Goal: Information Seeking & Learning: Check status

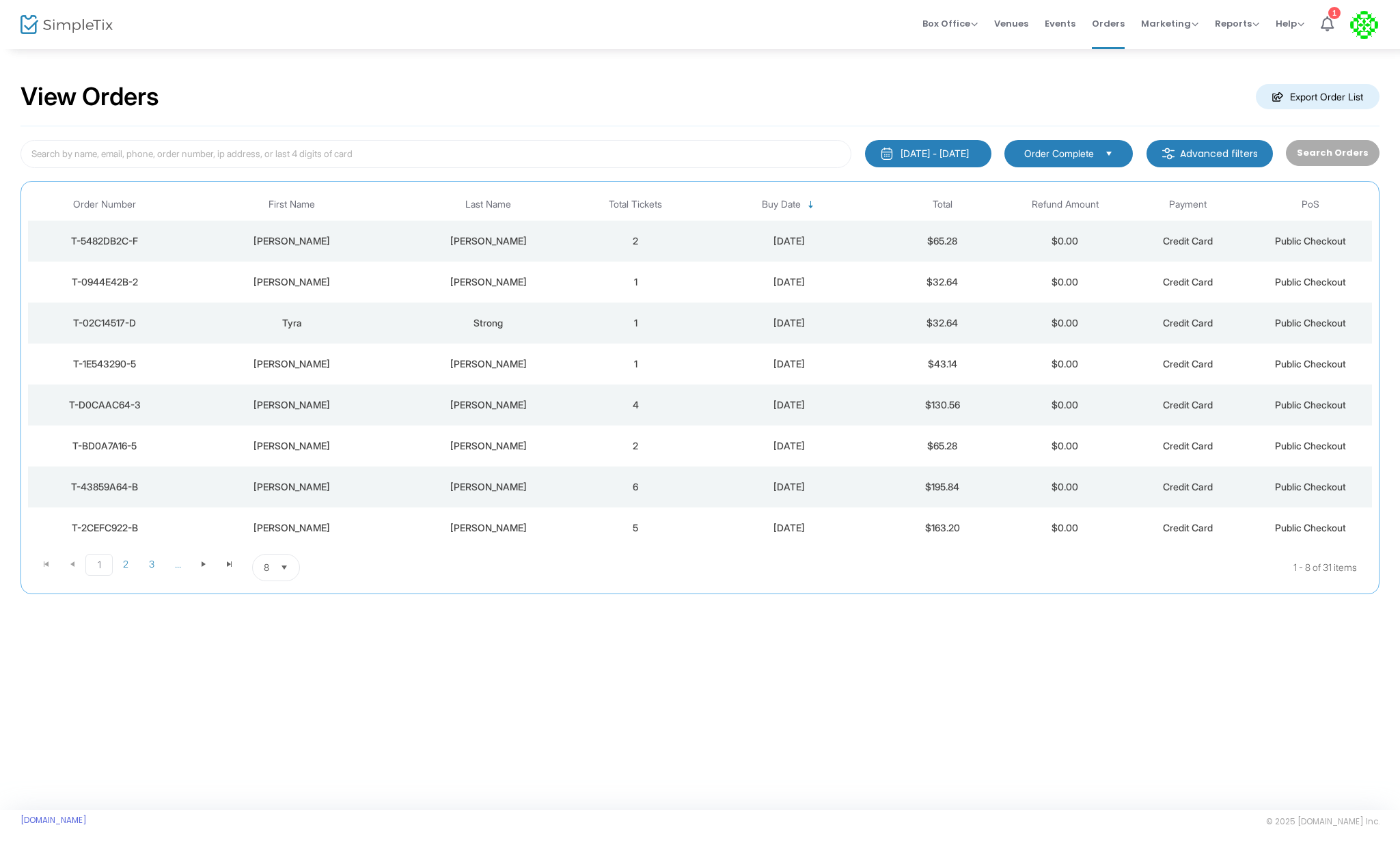
click at [438, 754] on div "View Orders Export Order List 9/15/2025 - 10/15/2025 Last 30 Days Today Yesterd…" at bounding box center [700, 428] width 1400 height 763
click at [612, 669] on div "View Orders Export Order List 9/15/2025 - 10/15/2025 Last 30 Days Today Yesterd…" at bounding box center [700, 428] width 1400 height 763
drag, startPoint x: 598, startPoint y: 686, endPoint x: 594, endPoint y: 676, distance: 10.8
click at [601, 684] on div "View Orders Export Order List 9/15/2025 - 10/15/2025 Last 30 Days Today Yesterd…" at bounding box center [700, 428] width 1400 height 763
click at [1102, 70] on div "View Orders Export Order List" at bounding box center [700, 98] width 1359 height 58
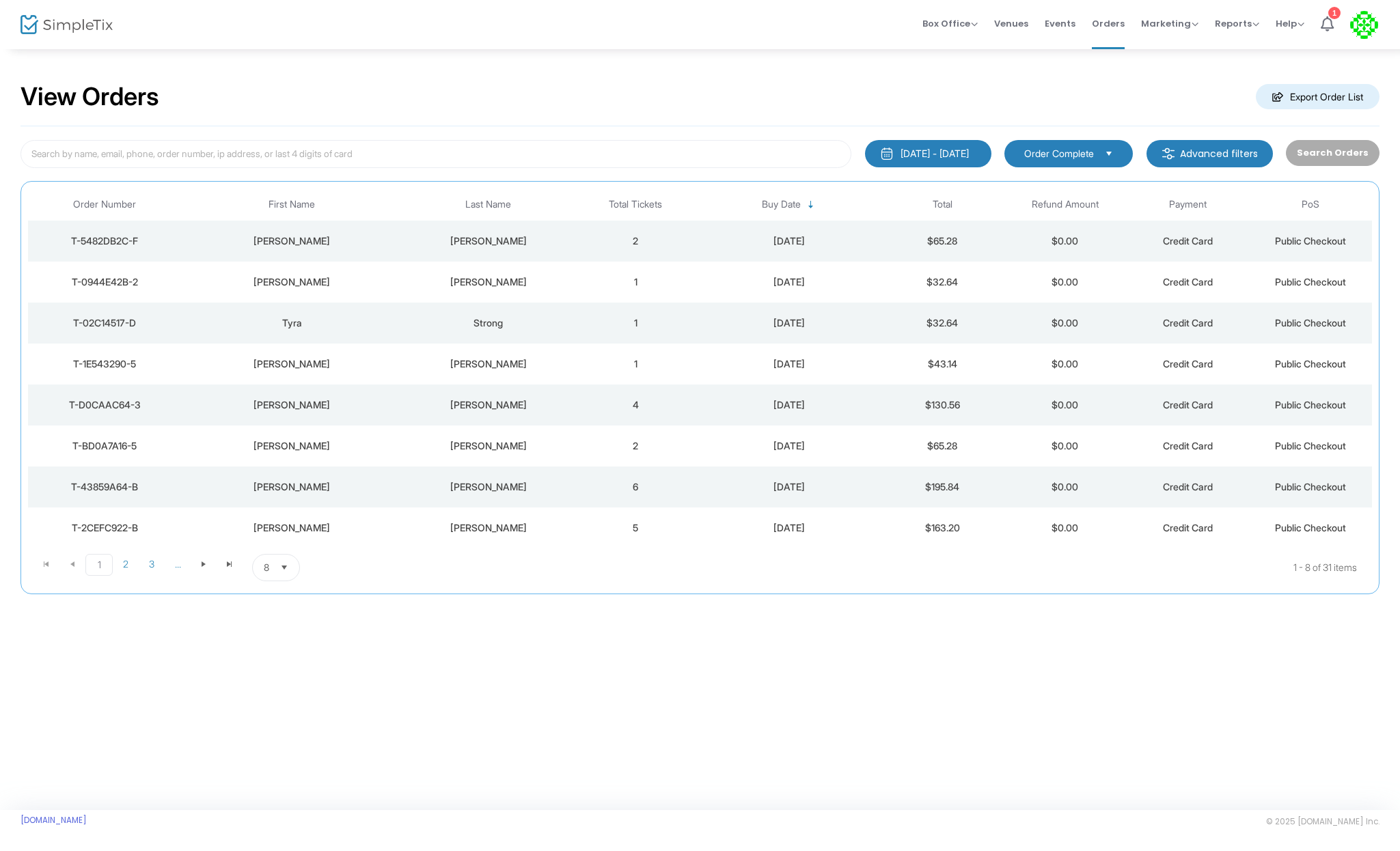
click at [658, 738] on div "View Orders Export Order List 9/15/2025 - 10/15/2025 Last 30 Days Today Yesterd…" at bounding box center [700, 428] width 1400 height 763
click at [265, 567] on span "8" at bounding box center [266, 568] width 6 height 13
click at [280, 678] on li "100" at bounding box center [276, 678] width 48 height 28
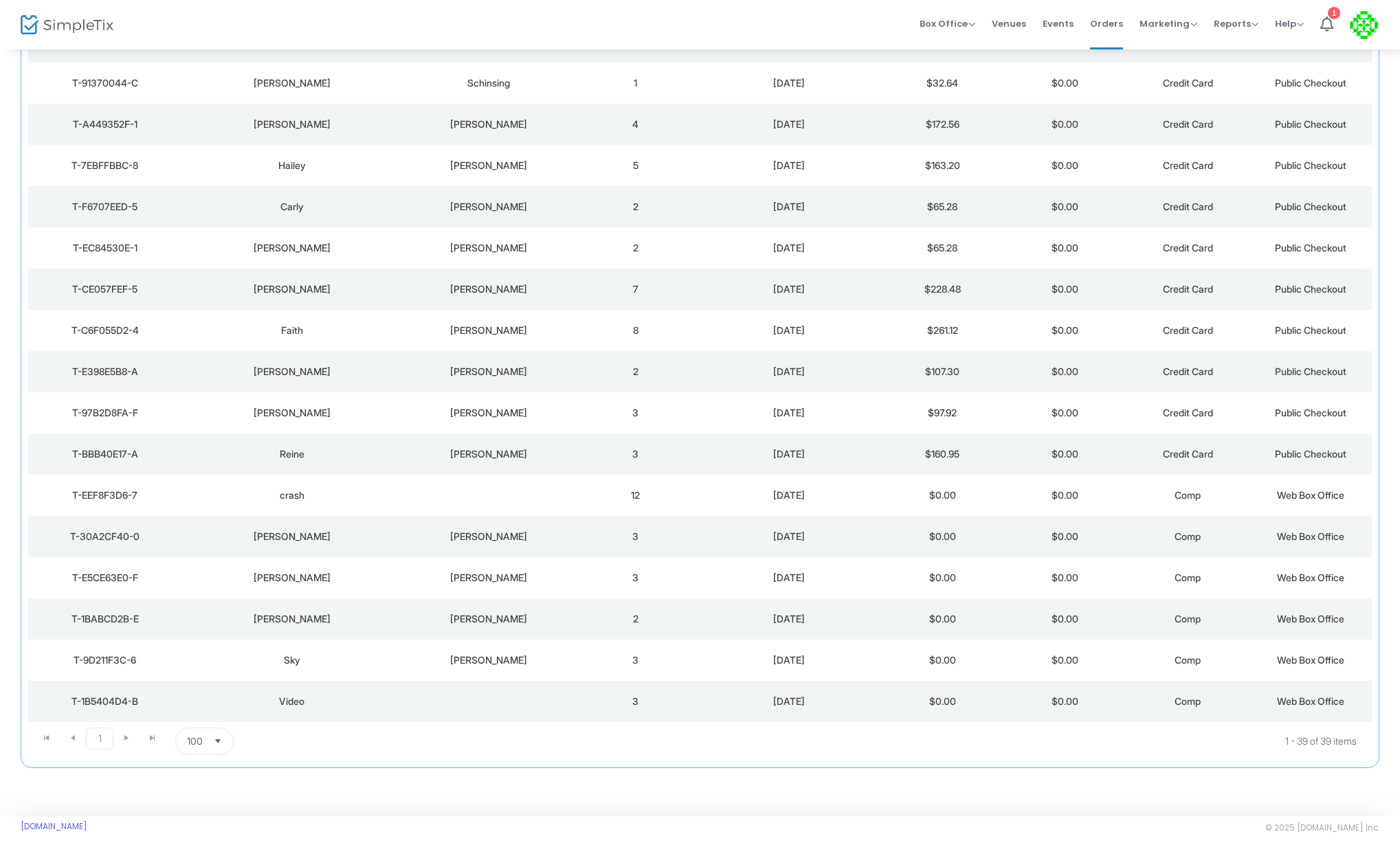
scroll to position [1109, 0]
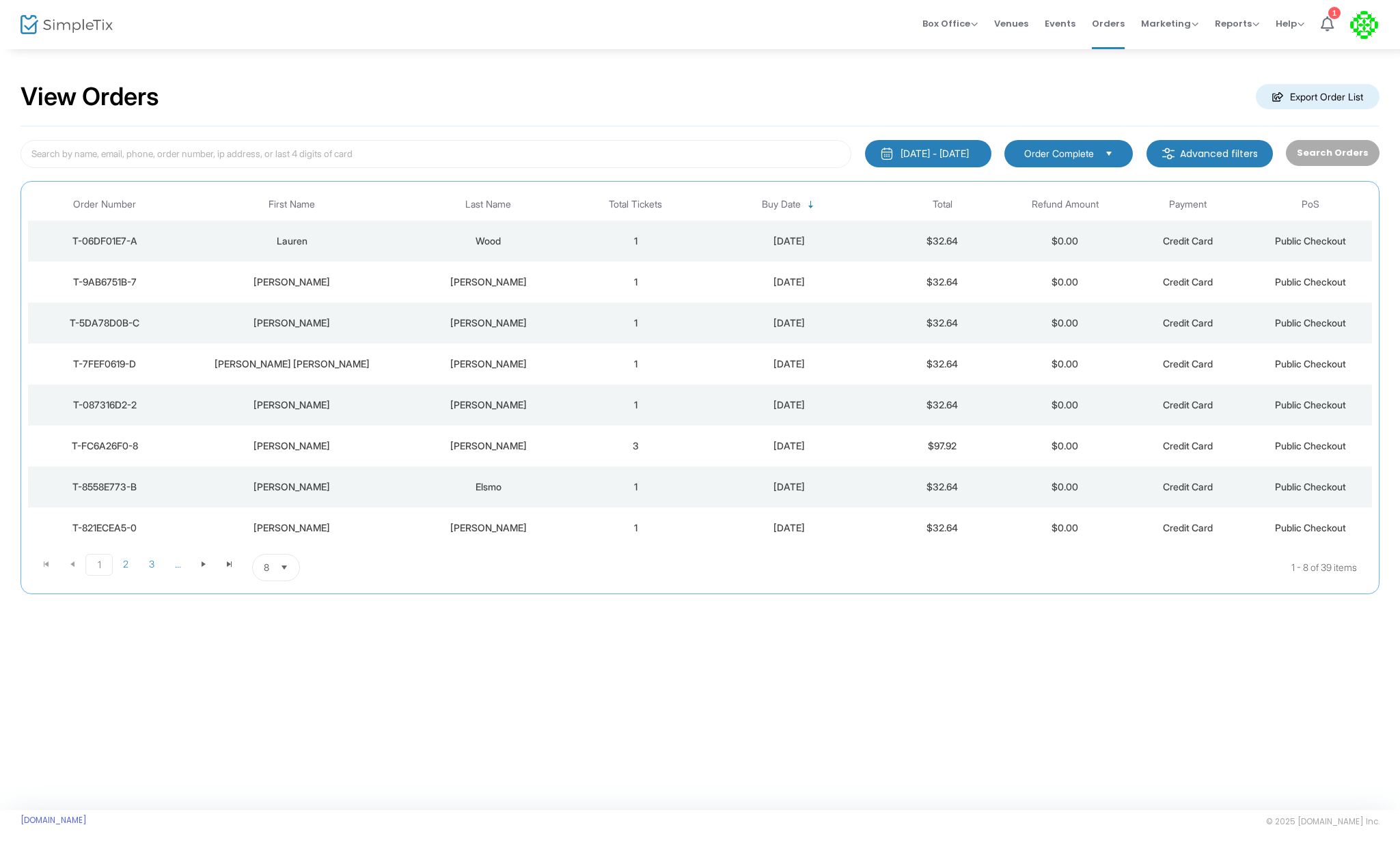
click at [1149, 775] on div "View Orders Export Order List [DATE] - [DATE] Last 30 Days [DATE] [DATE] This w…" at bounding box center [700, 428] width 1400 height 763
click at [1227, 122] on div "View Orders Export Order List" at bounding box center [700, 98] width 1359 height 58
click at [1065, 18] on span "Events" at bounding box center [1059, 23] width 31 height 35
click at [275, 574] on span "Select" at bounding box center [284, 568] width 22 height 23
click at [292, 677] on li "100" at bounding box center [276, 678] width 48 height 28
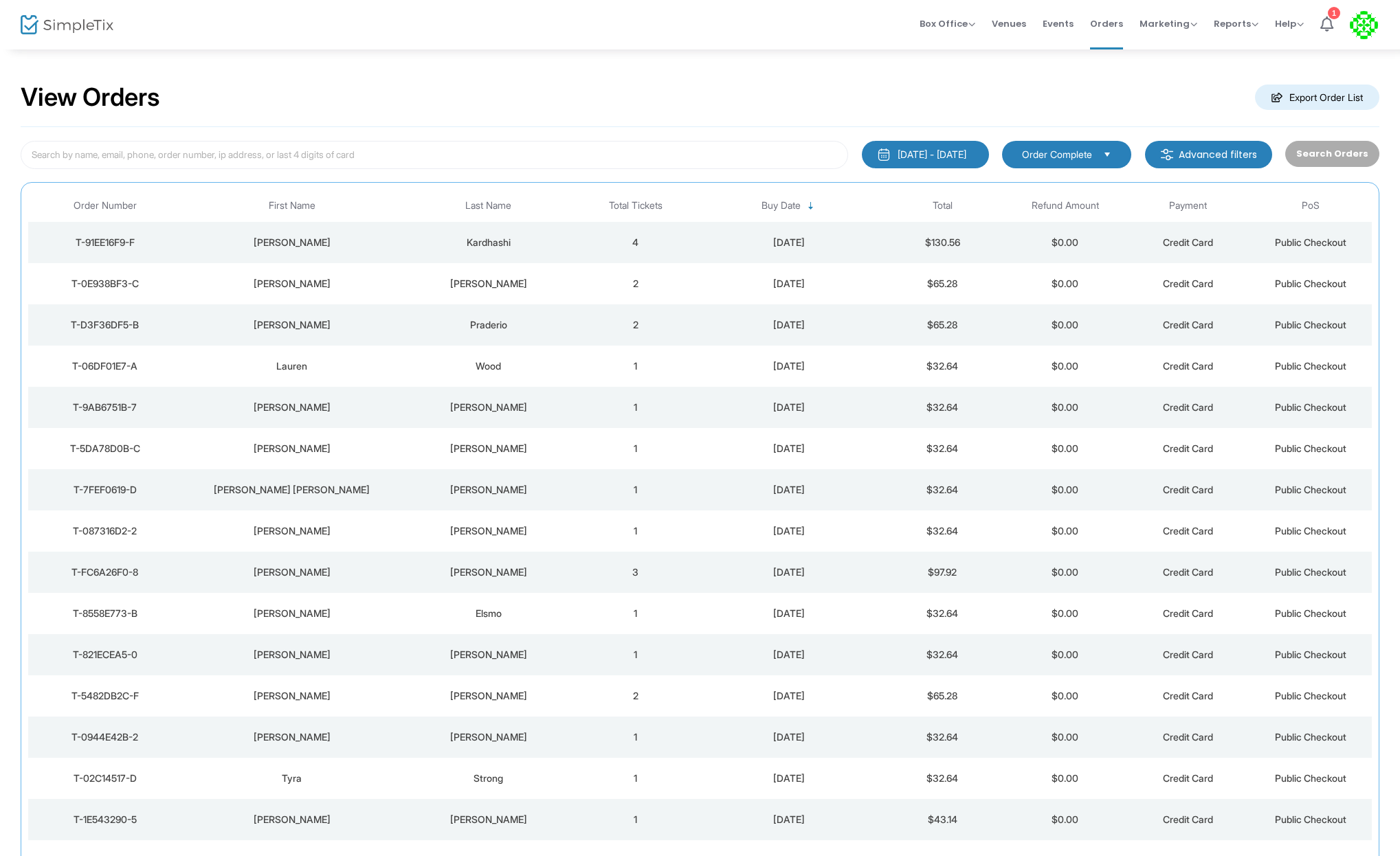
click at [470, 105] on div "View Orders Export Order List" at bounding box center [700, 98] width 1359 height 59
click at [151, 72] on div "View Orders Export Order List" at bounding box center [700, 98] width 1359 height 59
click at [303, 91] on div "View Orders Export Order List" at bounding box center [700, 98] width 1359 height 59
click at [1066, 29] on span "Events" at bounding box center [1058, 23] width 31 height 35
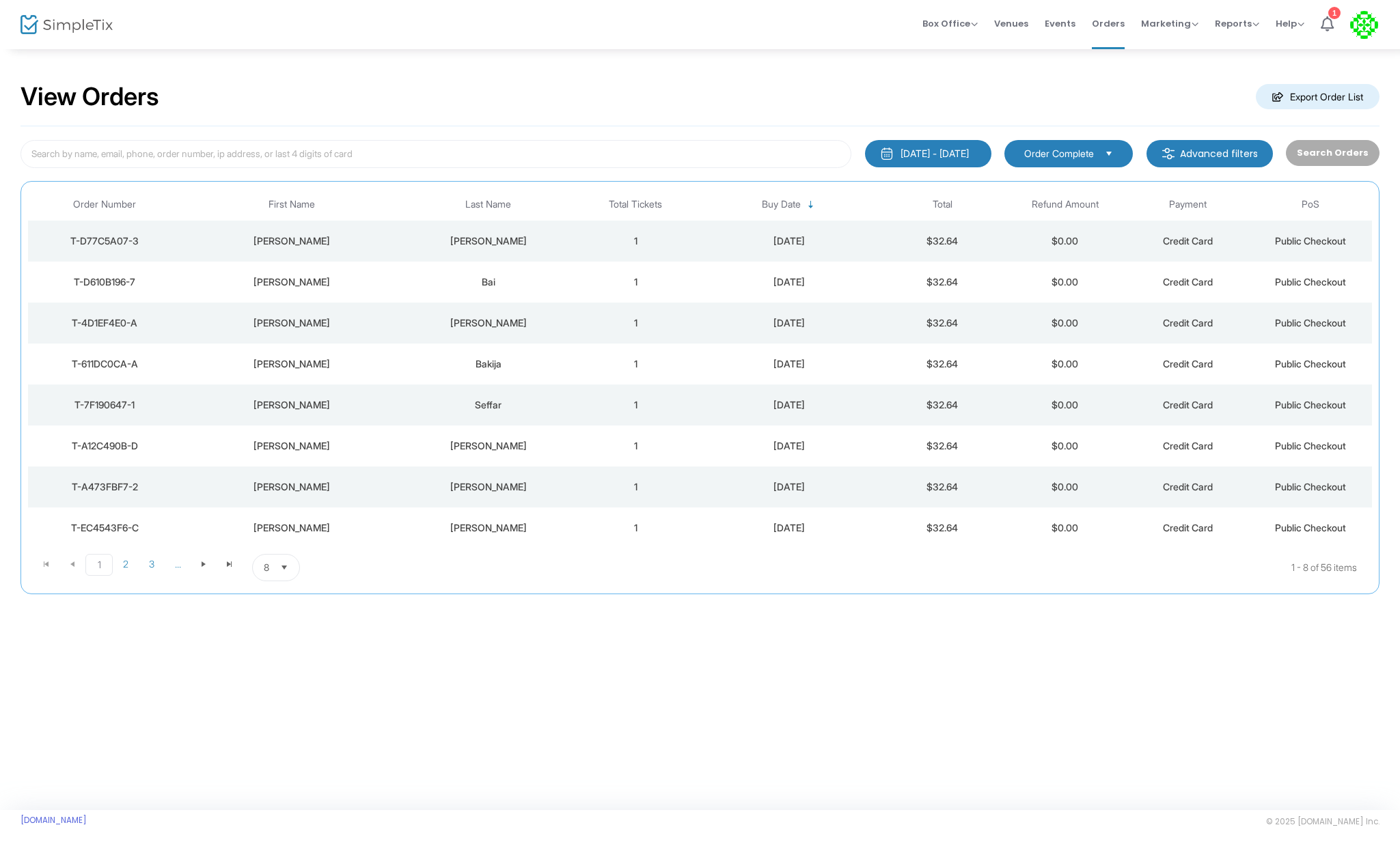
click at [566, 753] on div "View Orders Export Order List [DATE] - [DATE] Last 30 Days [DATE] [DATE] This w…" at bounding box center [700, 428] width 1400 height 763
click at [442, 684] on div "View Orders Export Order List 9/15/2025 - 10/15/2025 Last 30 Days Today Yesterd…" at bounding box center [700, 428] width 1400 height 763
click at [284, 578] on span "Select" at bounding box center [284, 568] width 22 height 23
click at [271, 673] on span "100" at bounding box center [271, 678] width 15 height 13
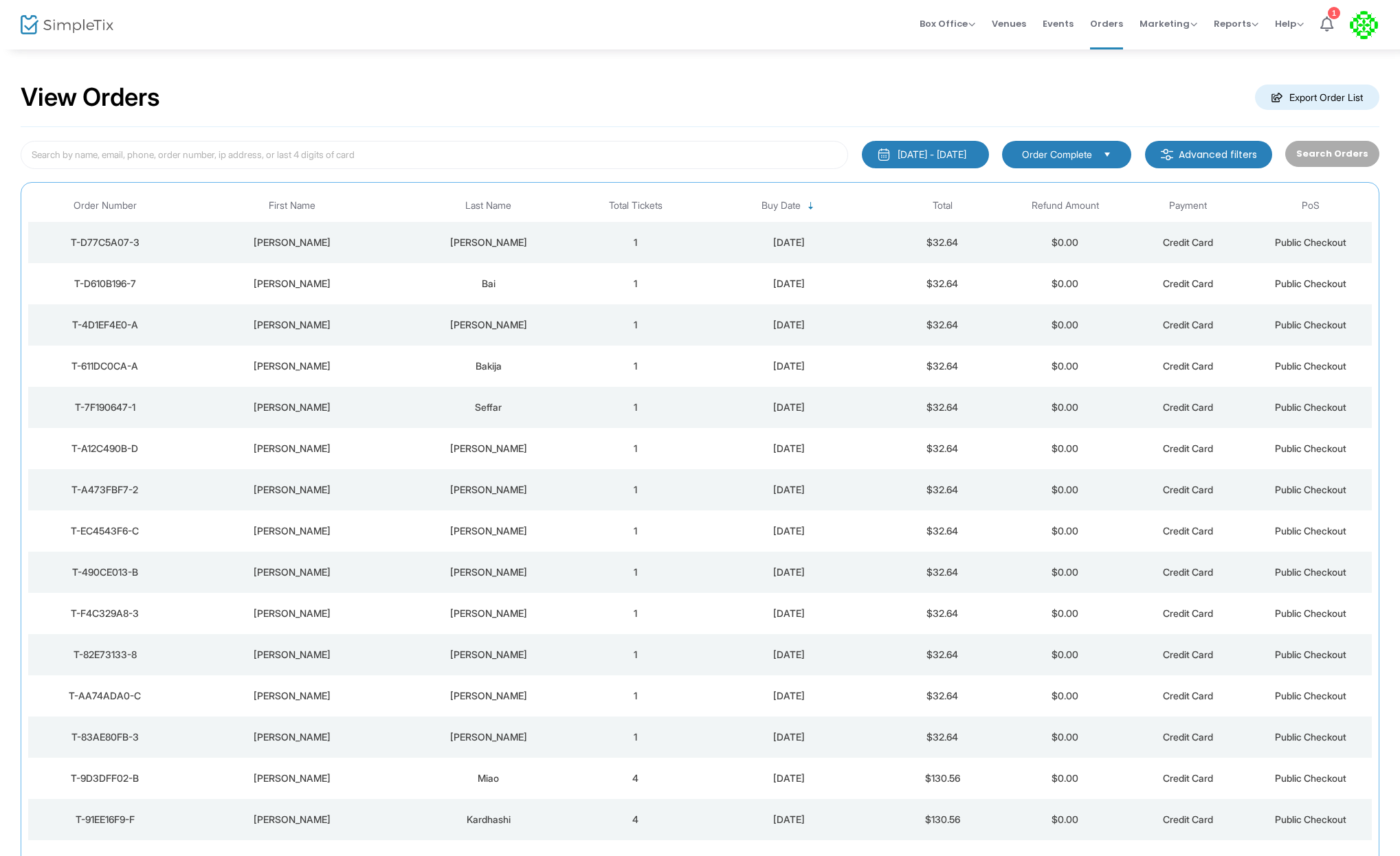
click at [733, 126] on div "View Orders Export Order List" at bounding box center [700, 98] width 1359 height 59
click at [656, 106] on div "View Orders Export Order List" at bounding box center [700, 98] width 1359 height 59
click at [1057, 21] on span "Events" at bounding box center [1058, 23] width 31 height 35
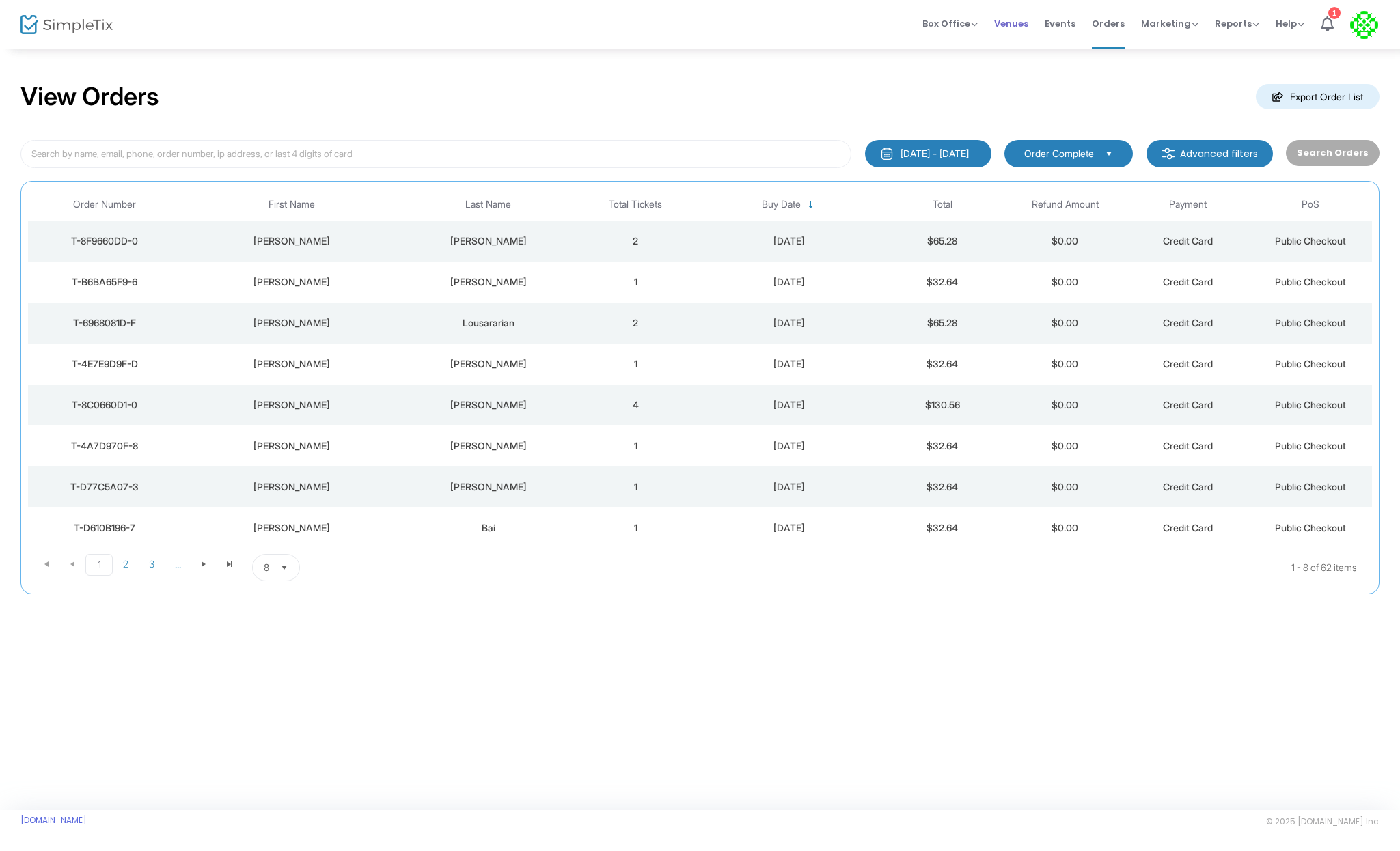
click at [1011, 24] on span "Venues" at bounding box center [1011, 23] width 34 height 35
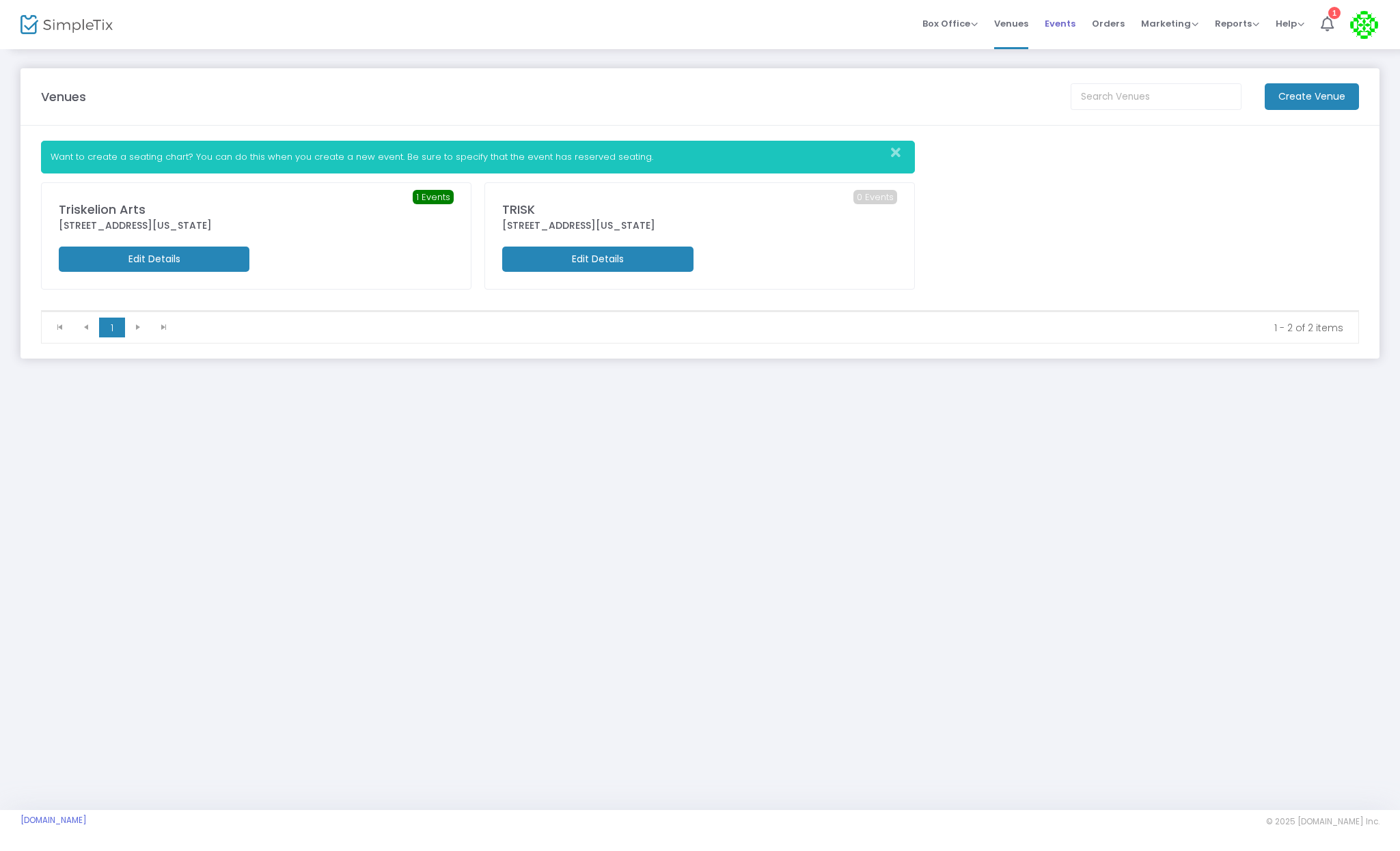
click at [1071, 25] on span "Events" at bounding box center [1059, 23] width 31 height 35
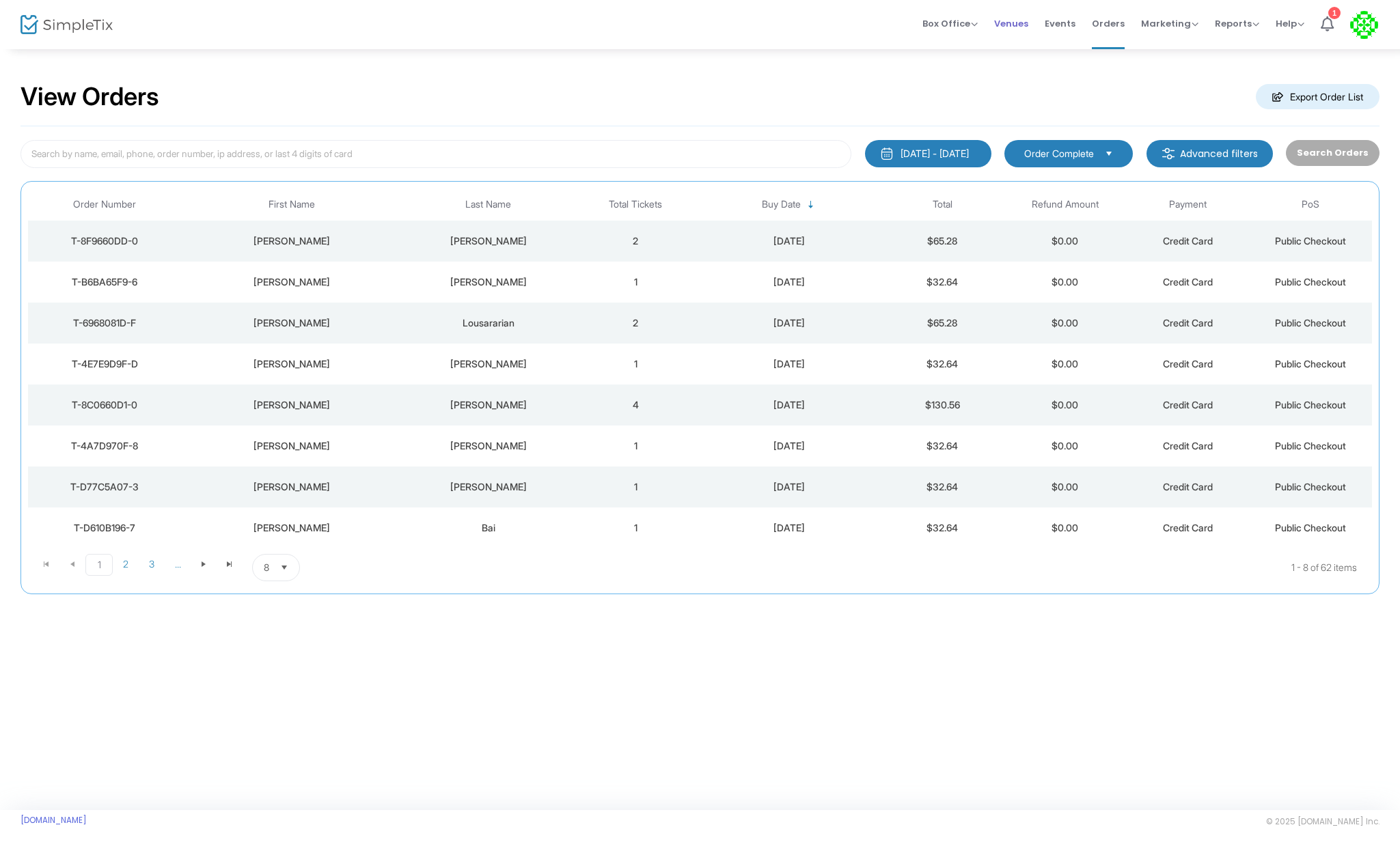
click at [1014, 26] on span "Venues" at bounding box center [1011, 23] width 34 height 35
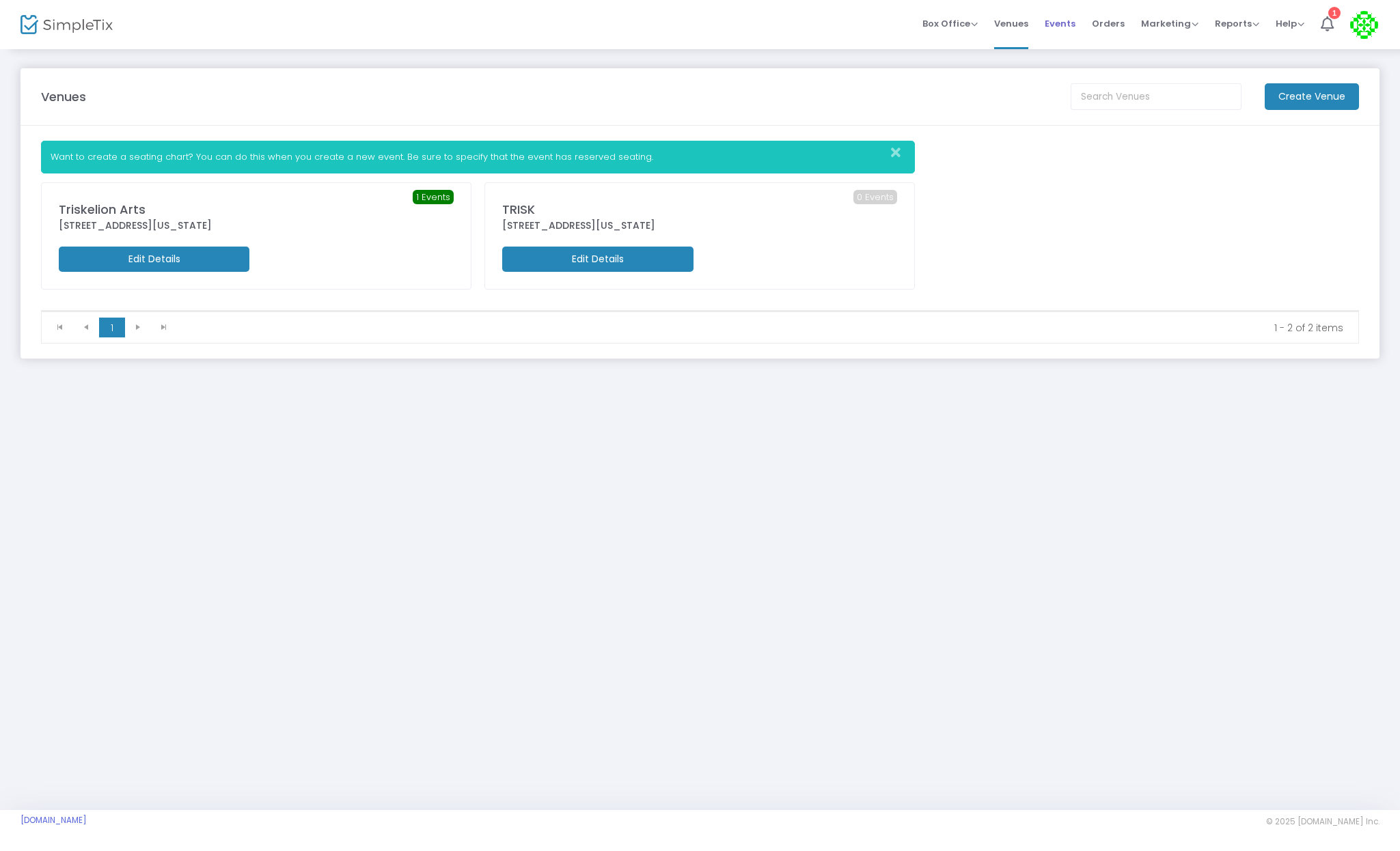
click at [1056, 28] on span "Events" at bounding box center [1059, 23] width 31 height 35
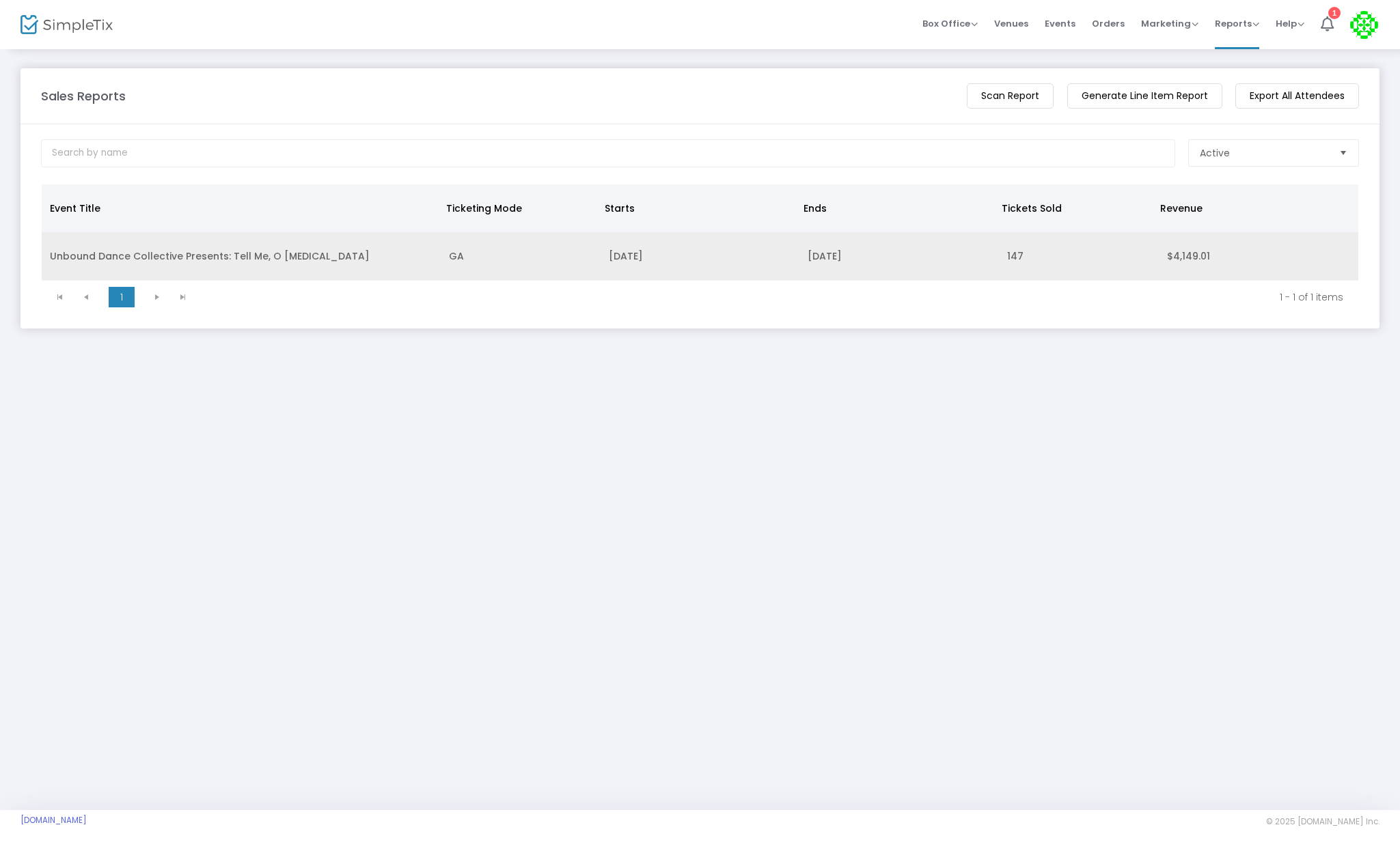
click at [350, 248] on td "Unbound Dance Collective Presents: Tell Me, O [MEDICAL_DATA]" at bounding box center [241, 257] width 399 height 48
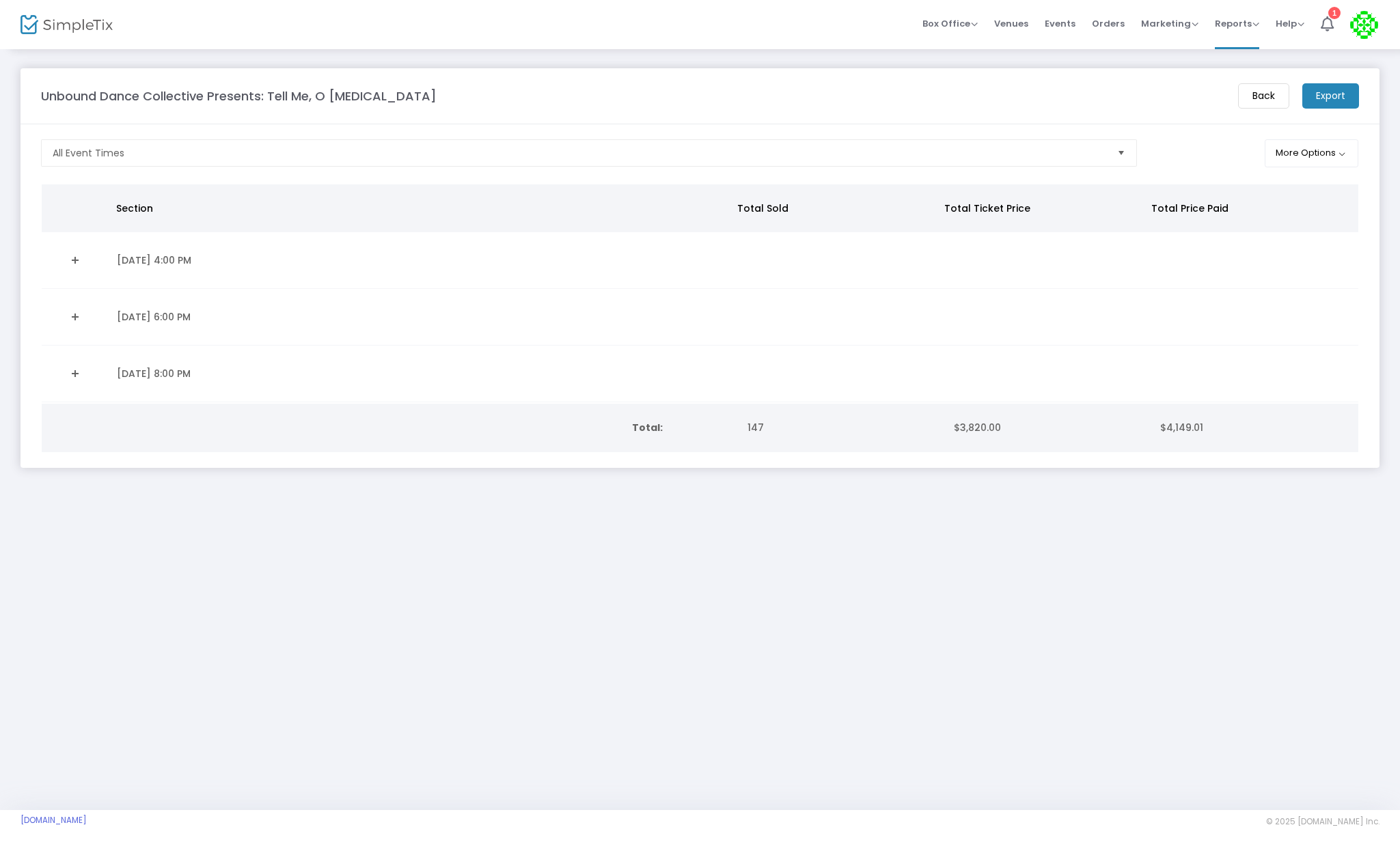
click at [613, 697] on div "Unbound Dance Collective Presents: Tell Me, O Muse Back Export All Event Times …" at bounding box center [700, 428] width 1400 height 763
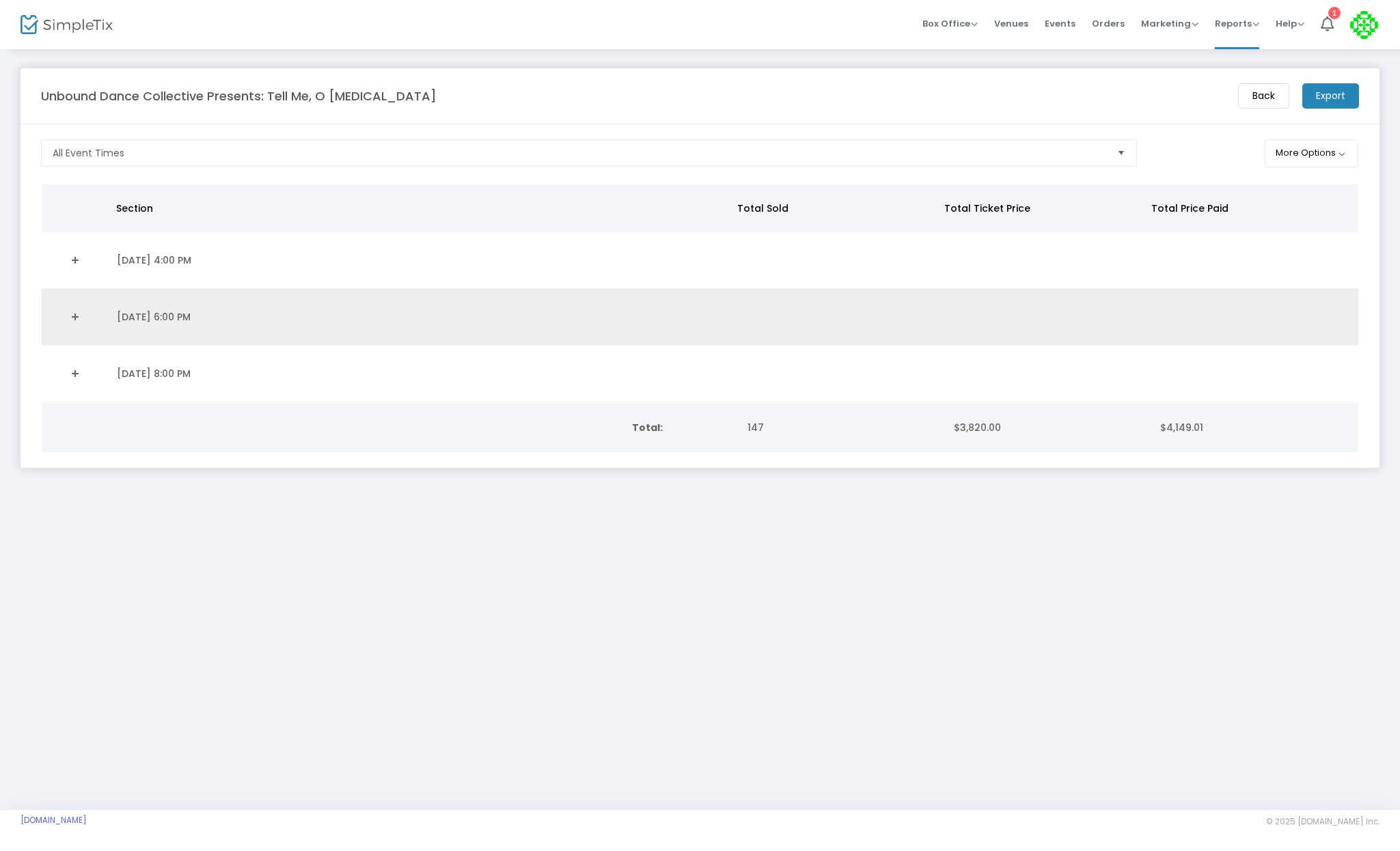
click at [357, 312] on td "[DATE] 6:00 PM" at bounding box center [421, 318] width 625 height 57
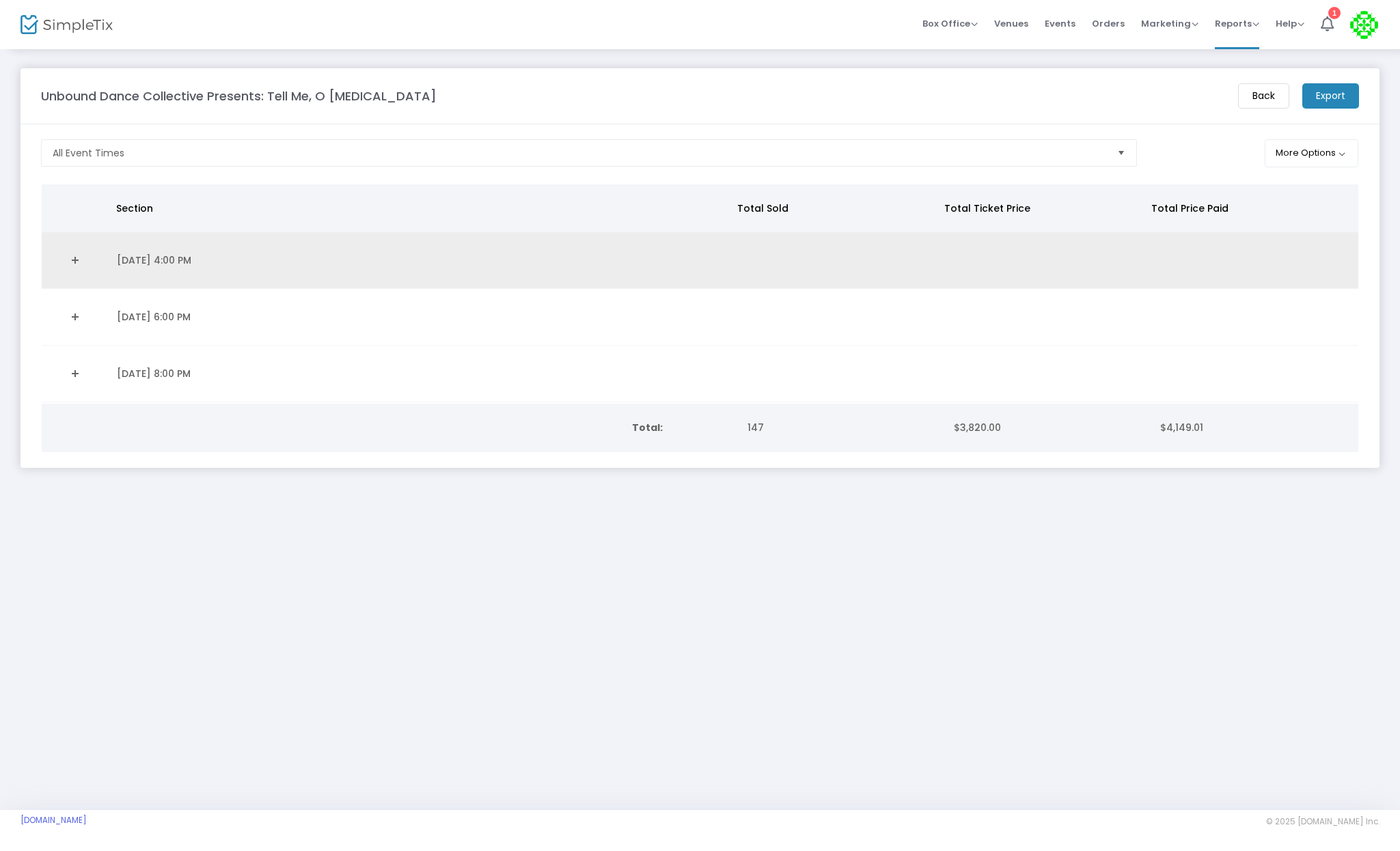
click at [76, 261] on link "Expand Details" at bounding box center [75, 260] width 51 height 22
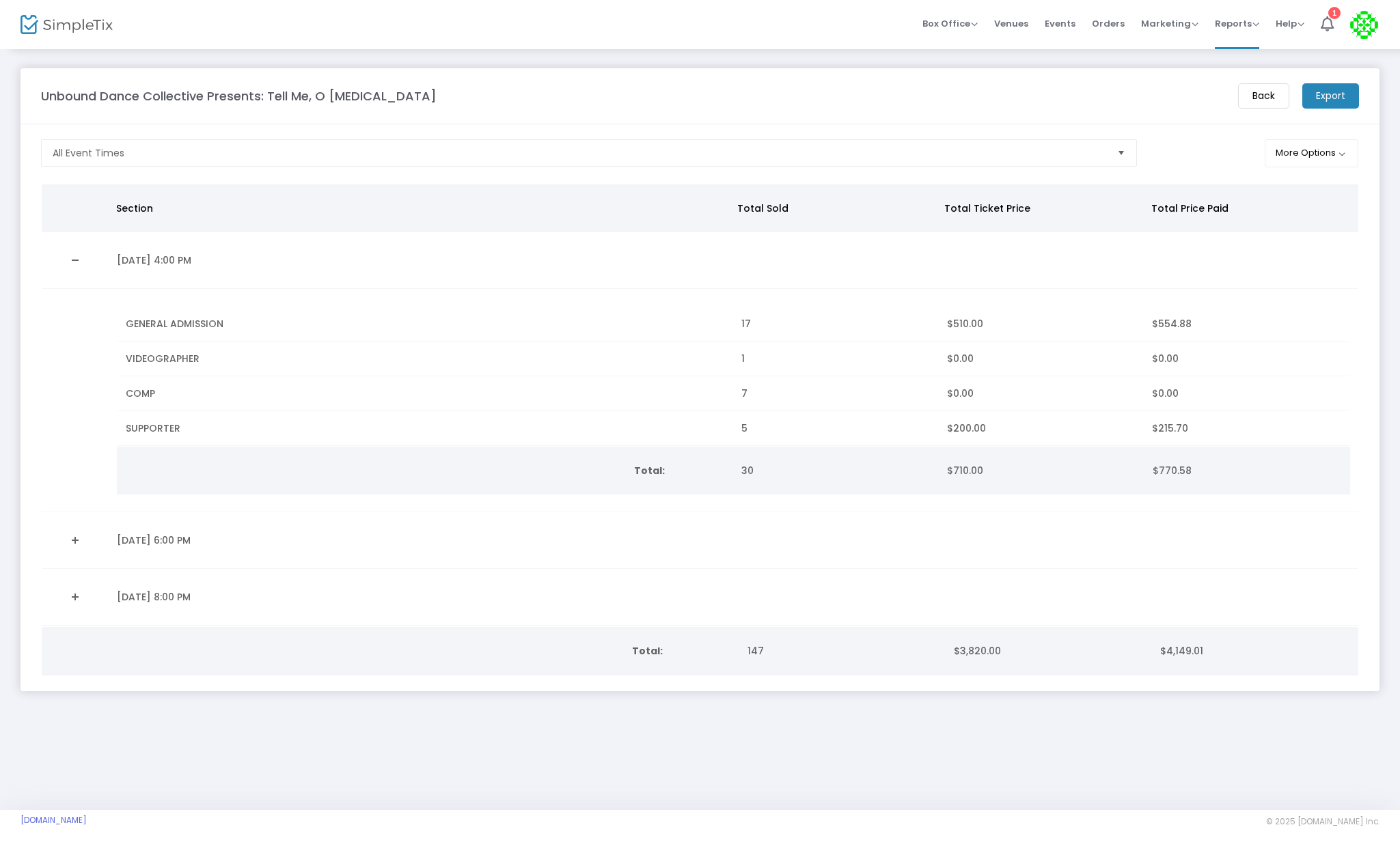
click at [71, 540] on link "Expand Details" at bounding box center [75, 540] width 51 height 22
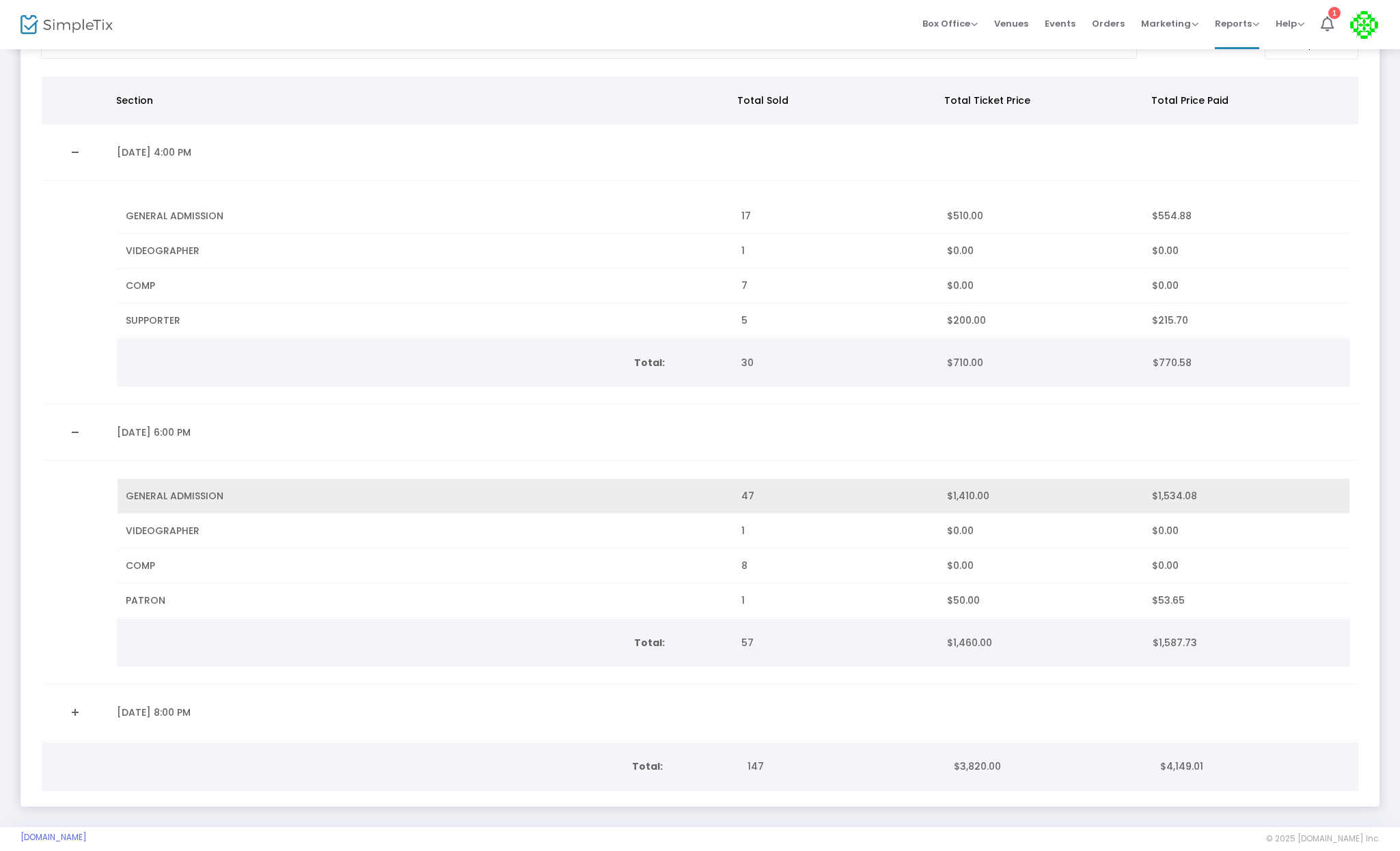
scroll to position [130, 0]
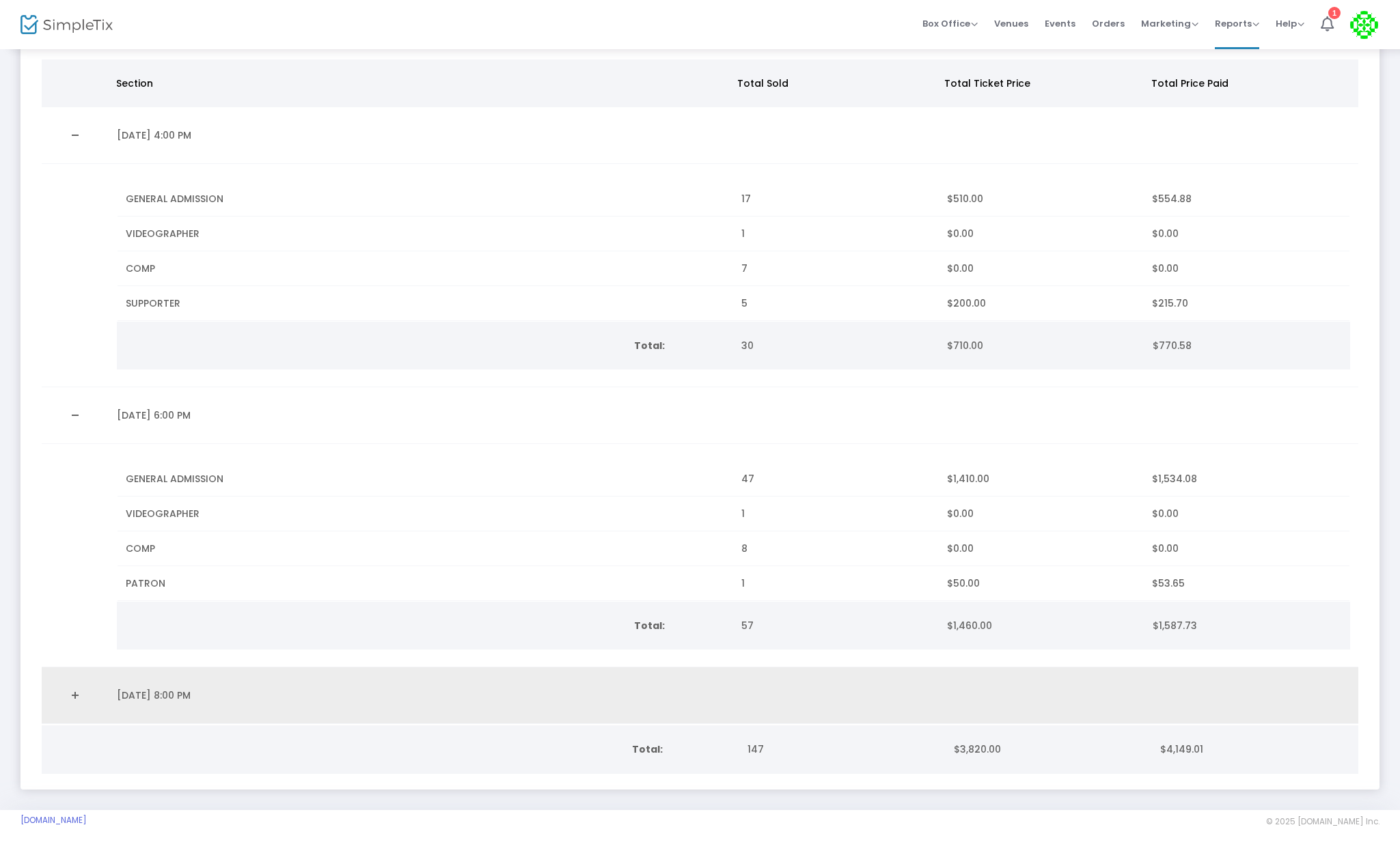
click at [72, 689] on link "Expand Details" at bounding box center [75, 695] width 51 height 22
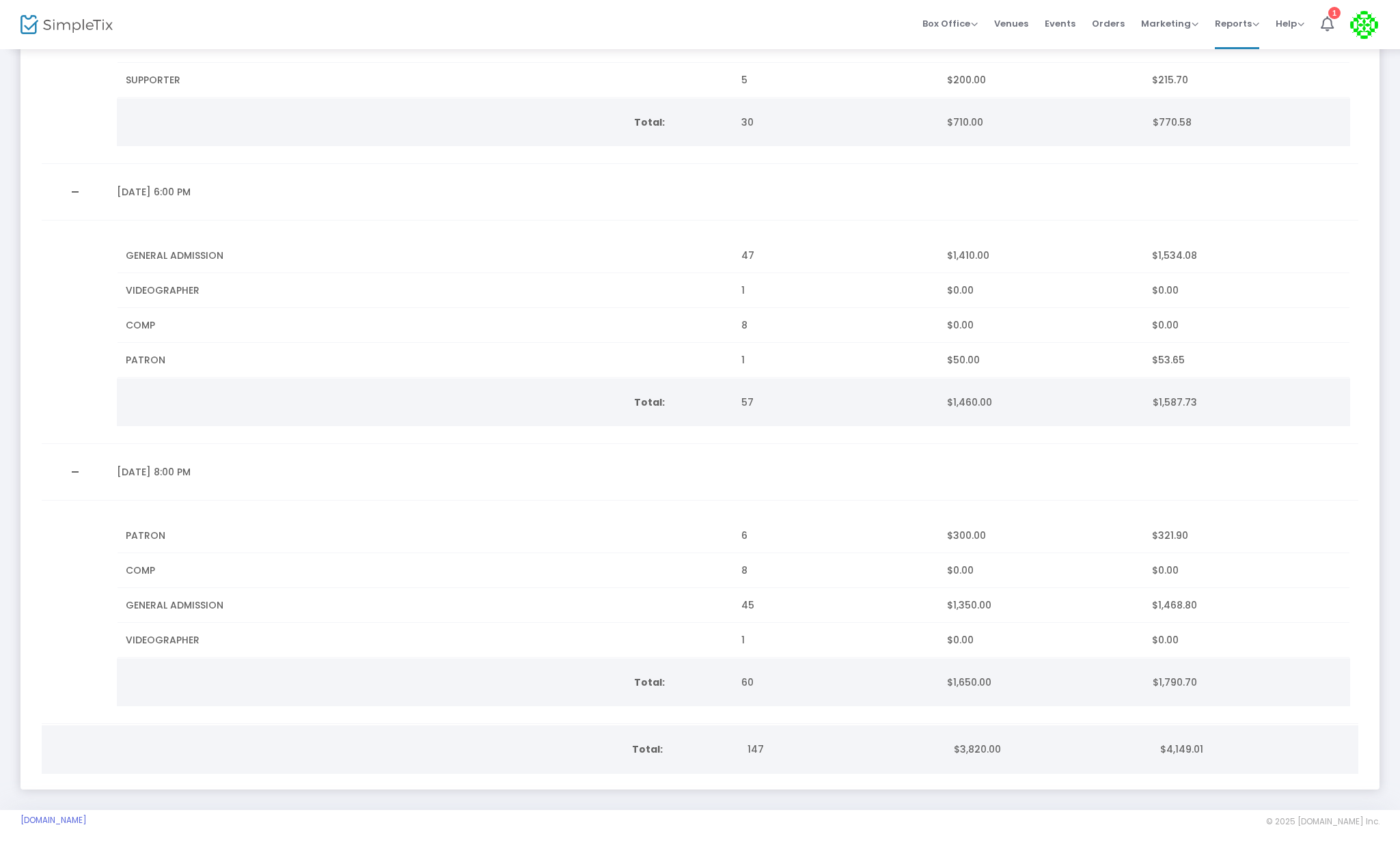
scroll to position [353, 0]
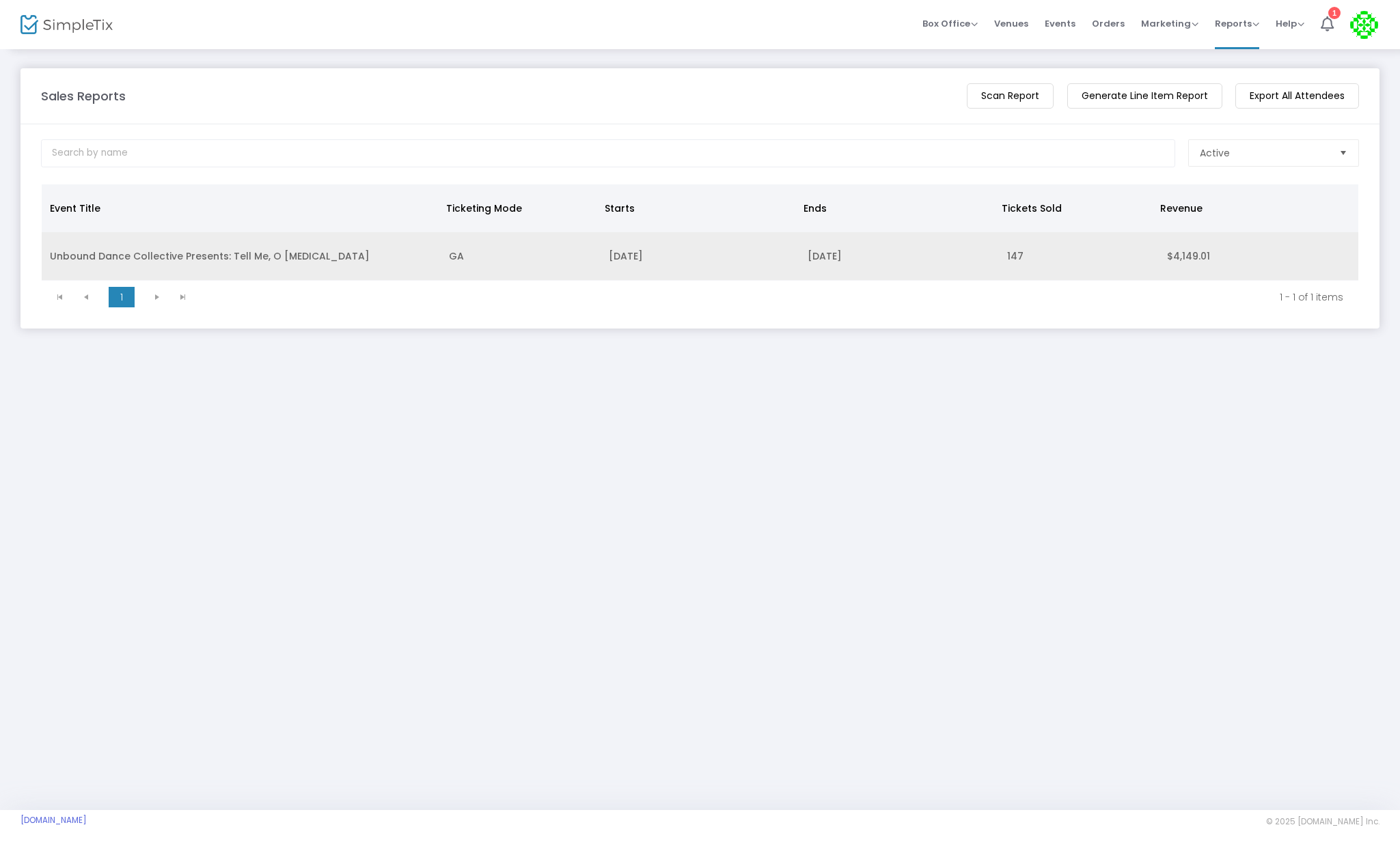
click at [212, 260] on td "Unbound Dance Collective Presents: Tell Me, O [MEDICAL_DATA]" at bounding box center [241, 257] width 399 height 48
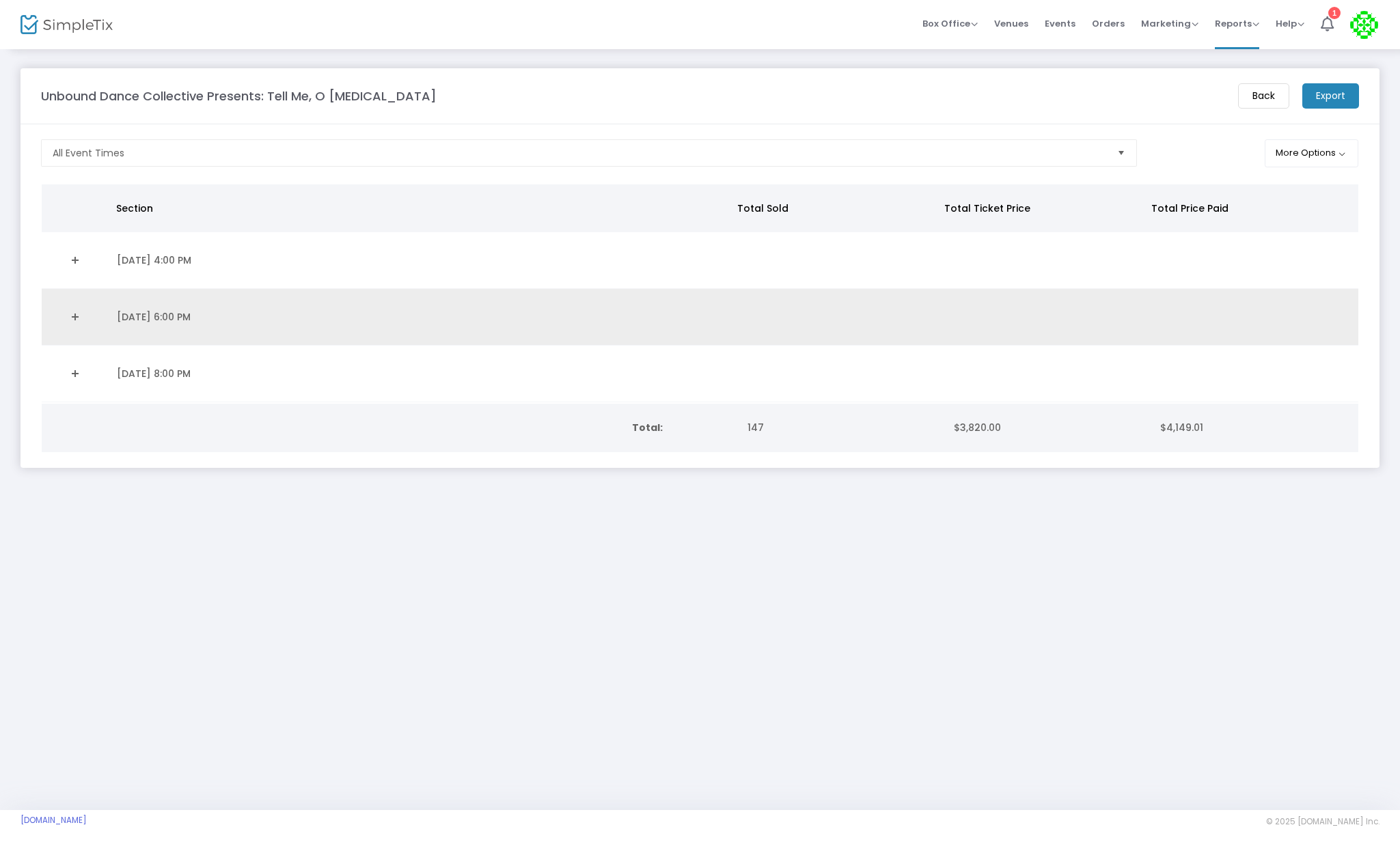
click at [496, 305] on td "[DATE] 6:00 PM" at bounding box center [421, 318] width 625 height 57
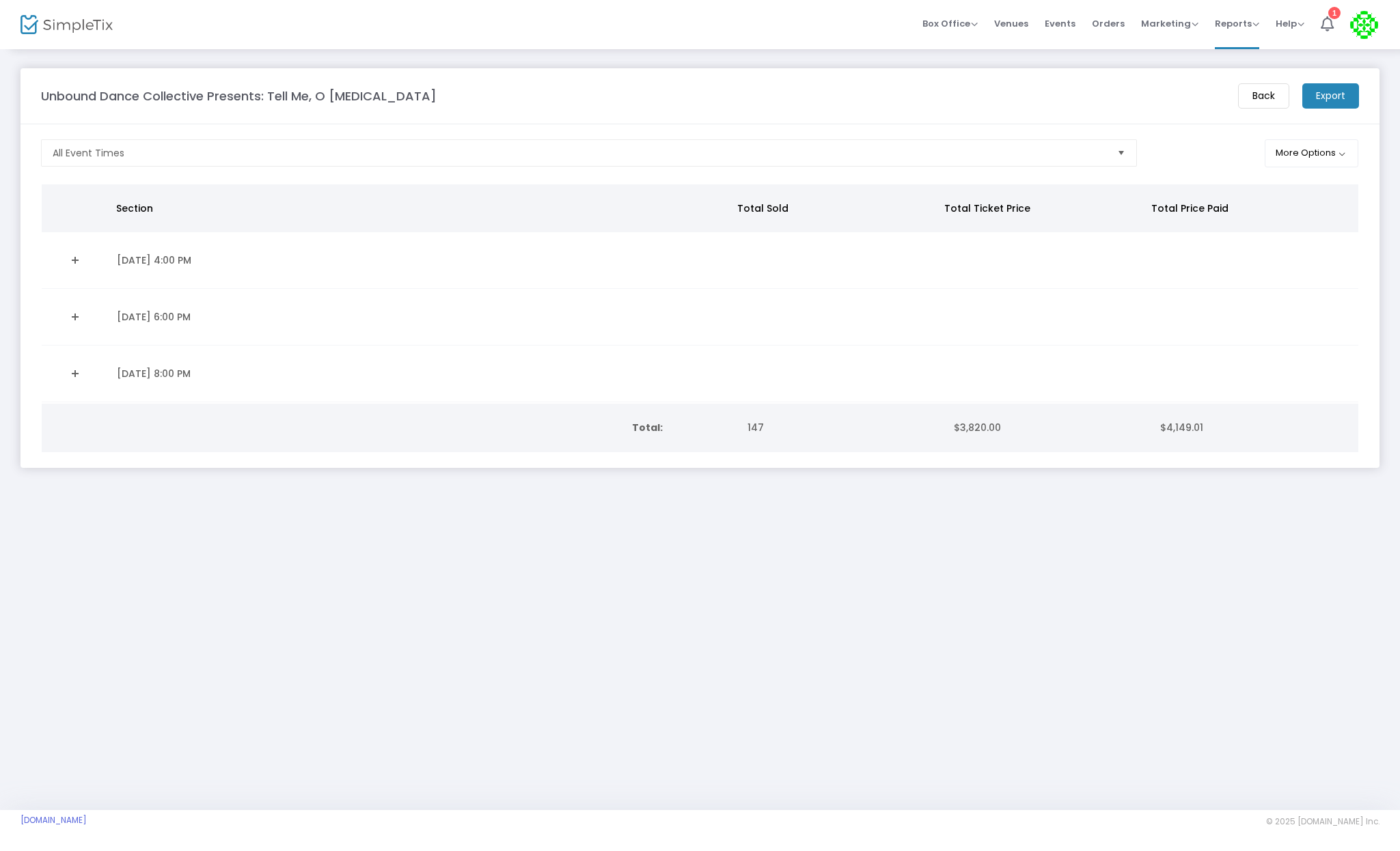
click at [76, 313] on link "Expand Details" at bounding box center [75, 317] width 51 height 22
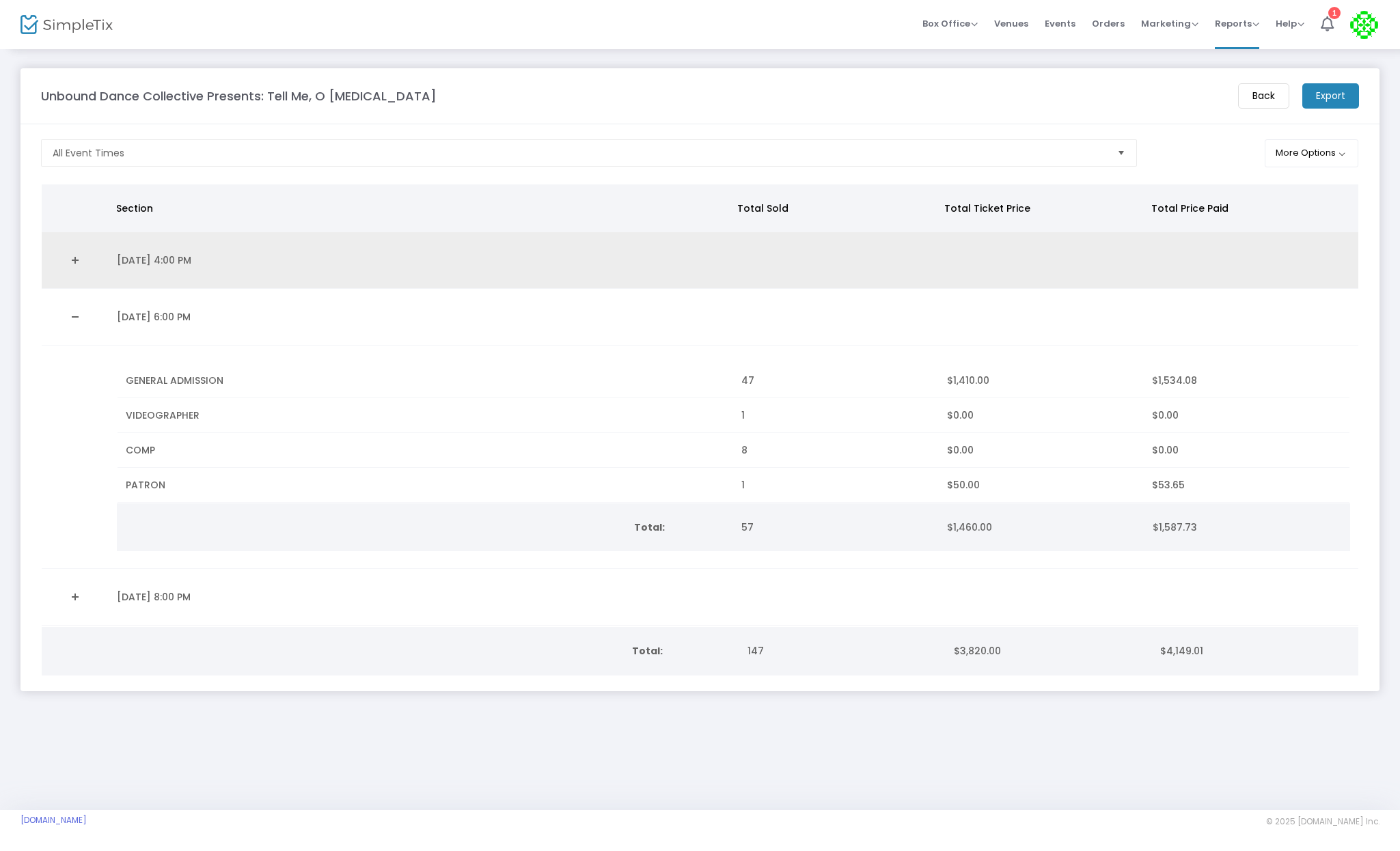
click at [71, 268] on link "Expand Details" at bounding box center [75, 260] width 51 height 22
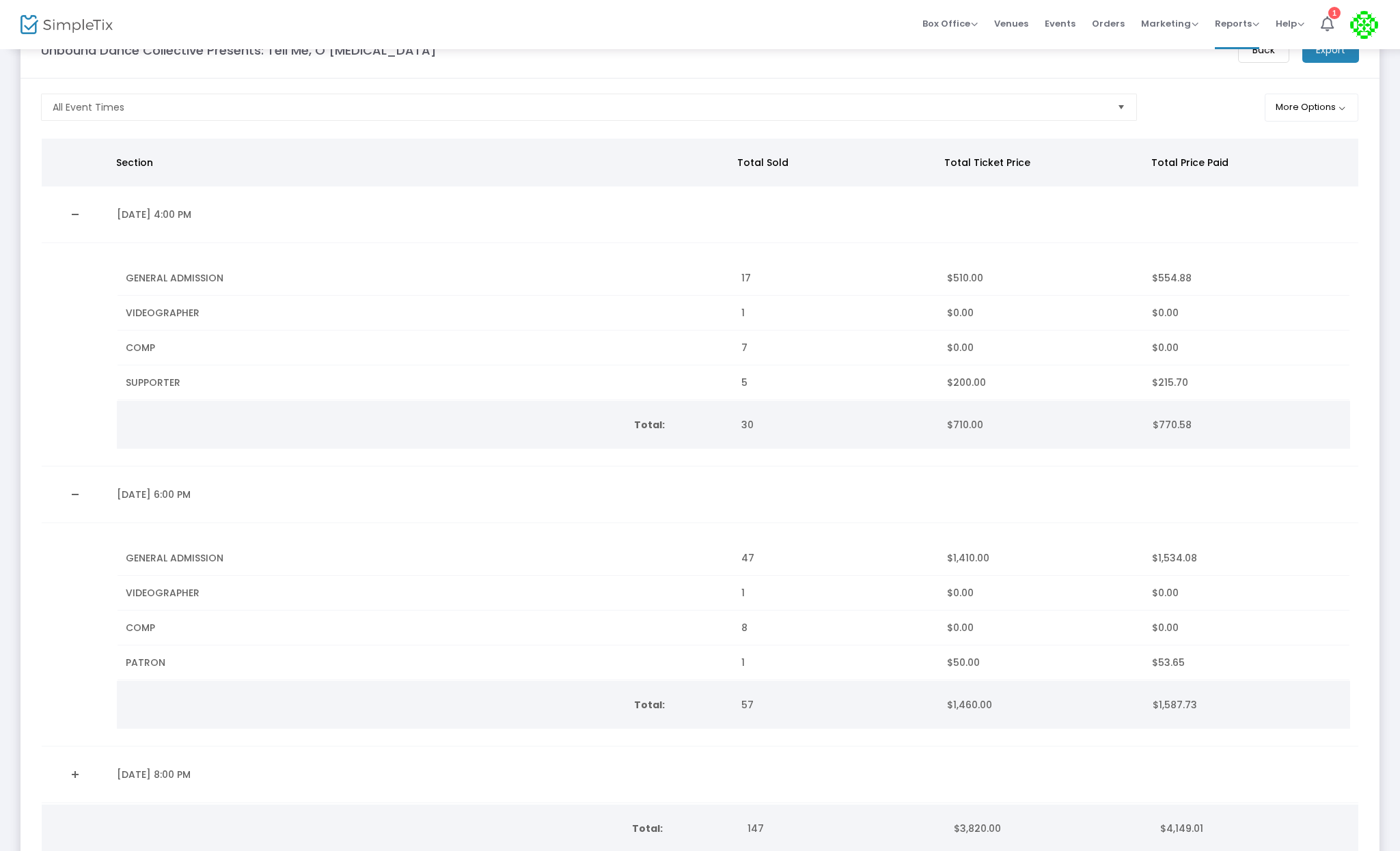
scroll to position [130, 0]
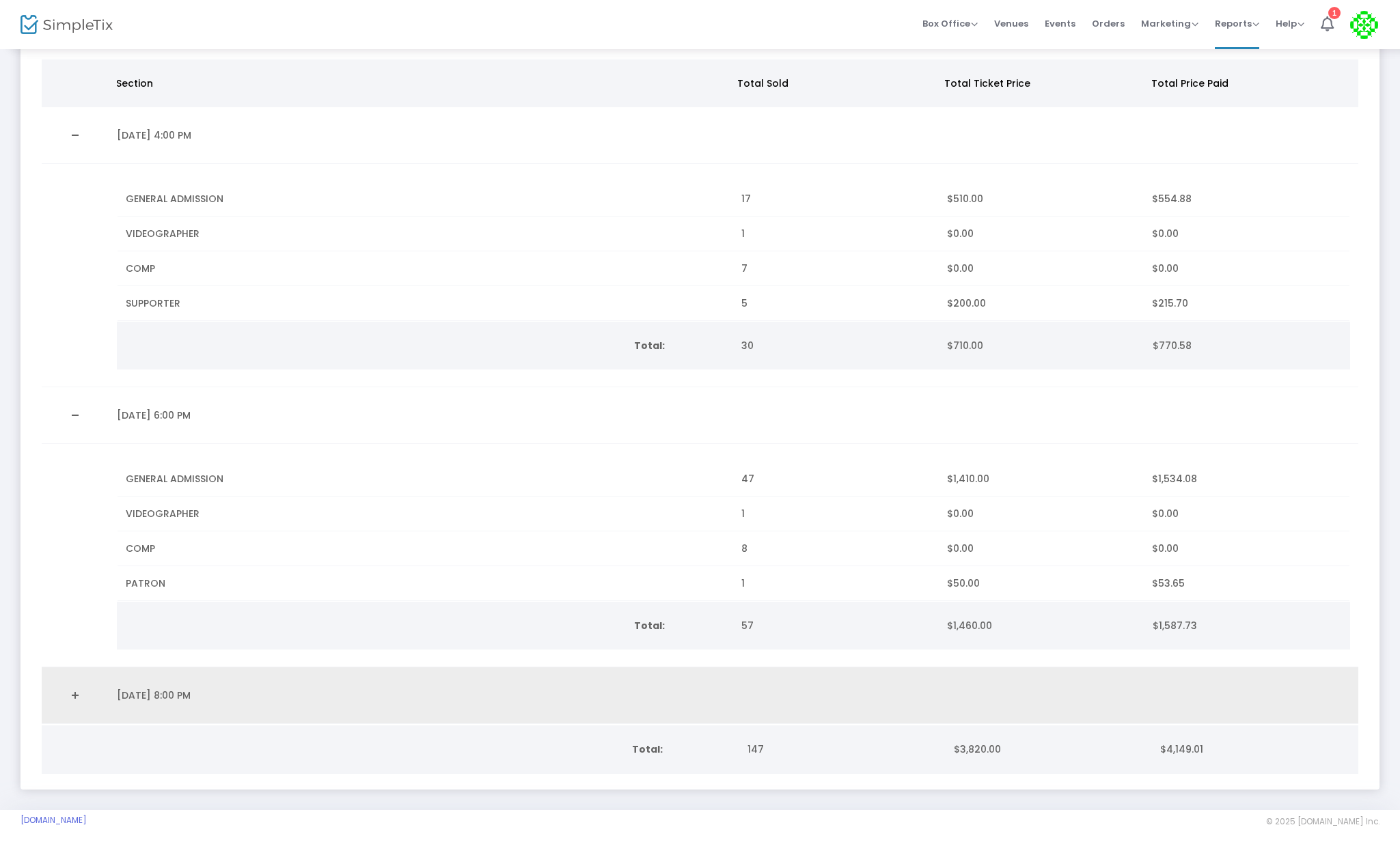
click at [69, 687] on link "Expand Details" at bounding box center [75, 695] width 51 height 22
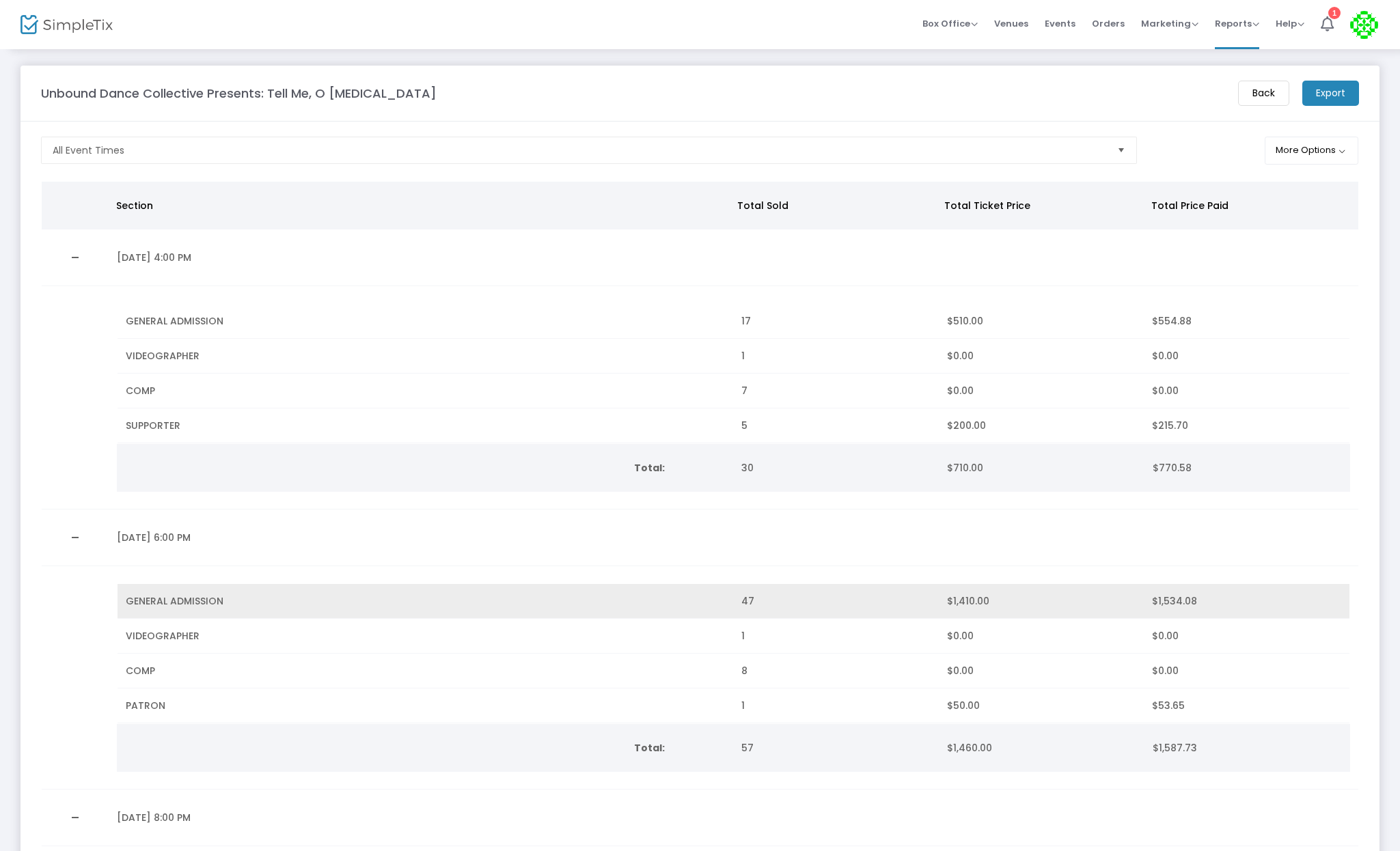
scroll to position [0, 0]
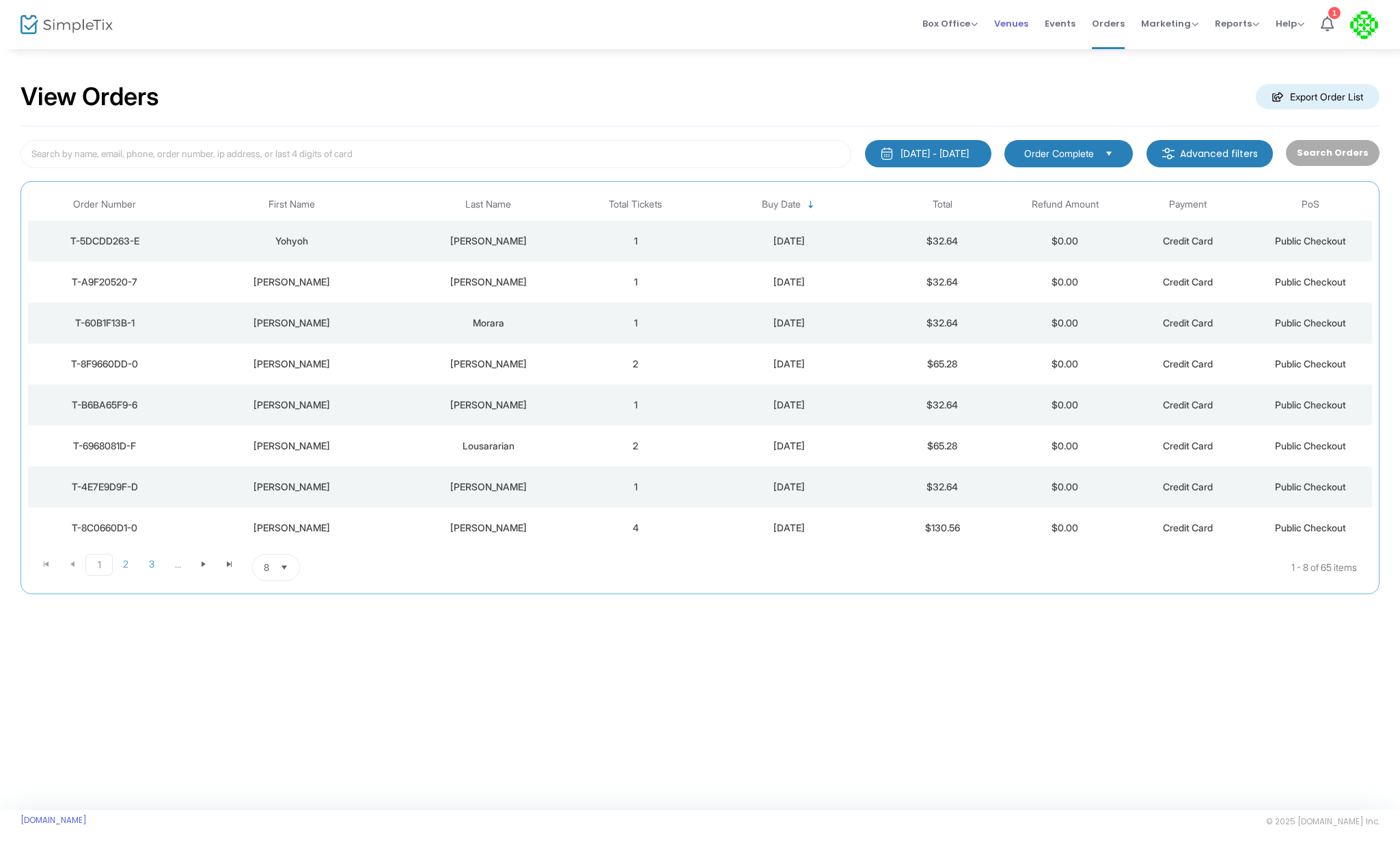
click at [1010, 23] on span "Venues" at bounding box center [1011, 23] width 34 height 35
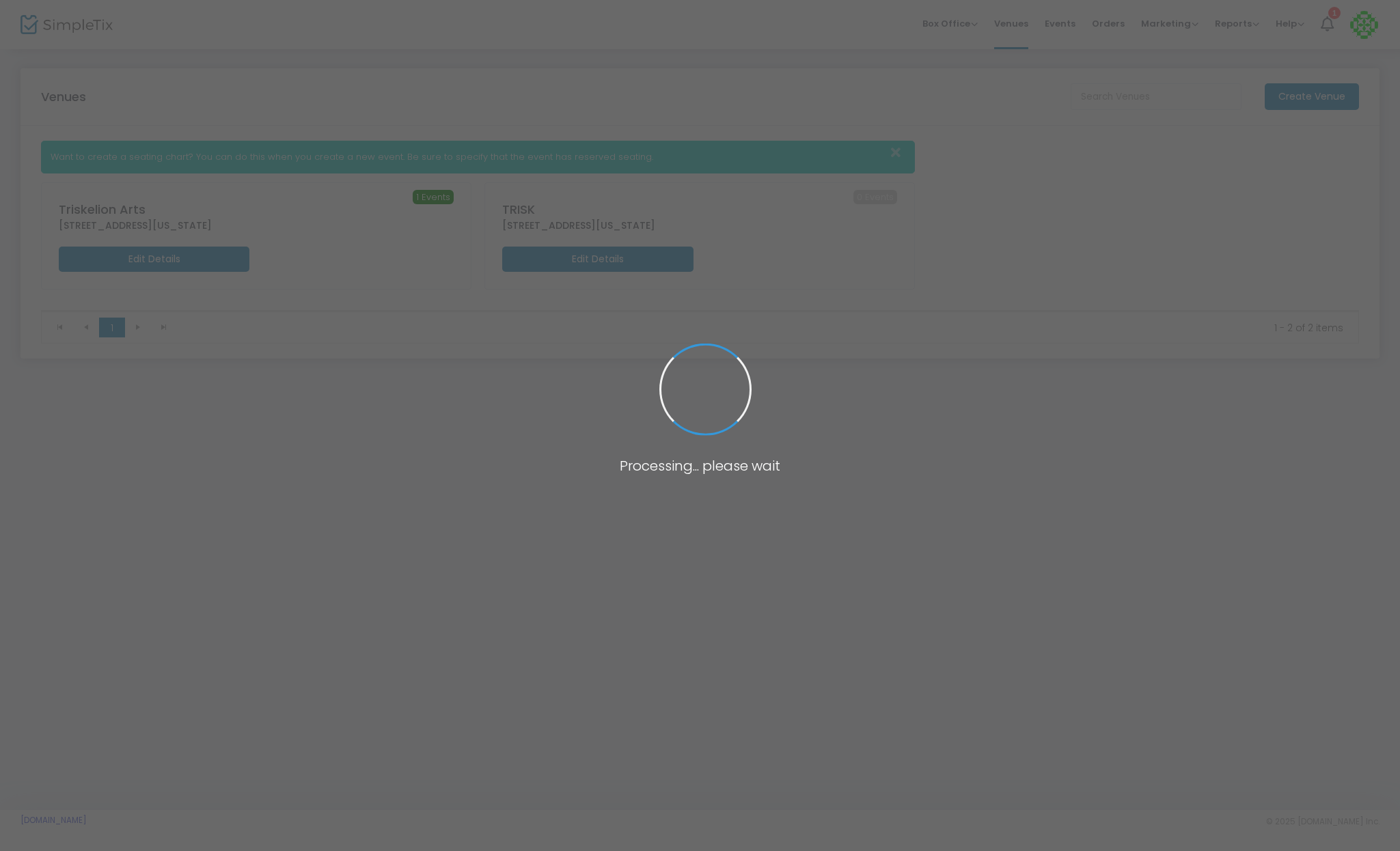
click at [1068, 24] on span at bounding box center [700, 425] width 1400 height 851
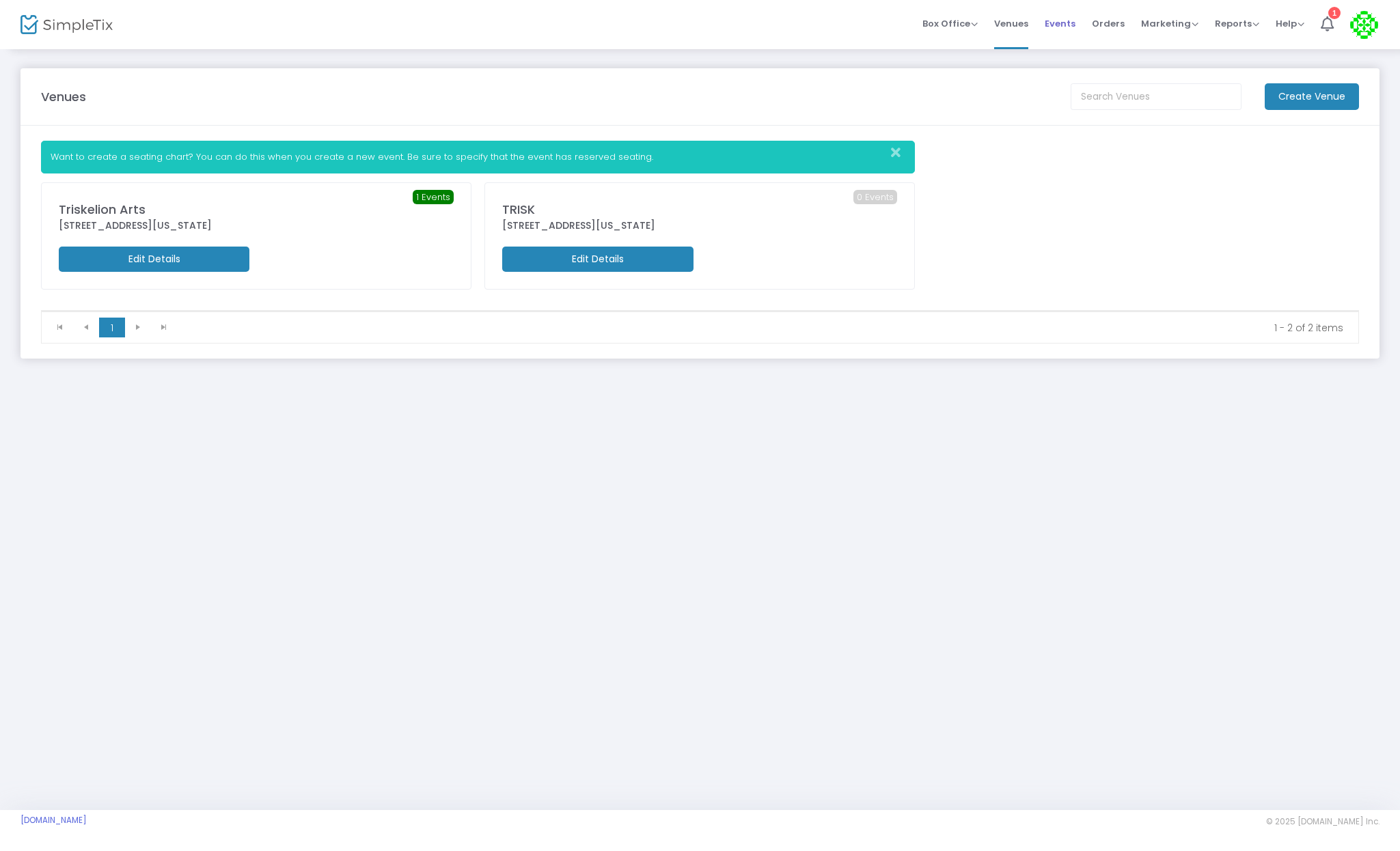
click at [1063, 28] on span "Events" at bounding box center [1059, 23] width 31 height 35
